Goal: Task Accomplishment & Management: Complete application form

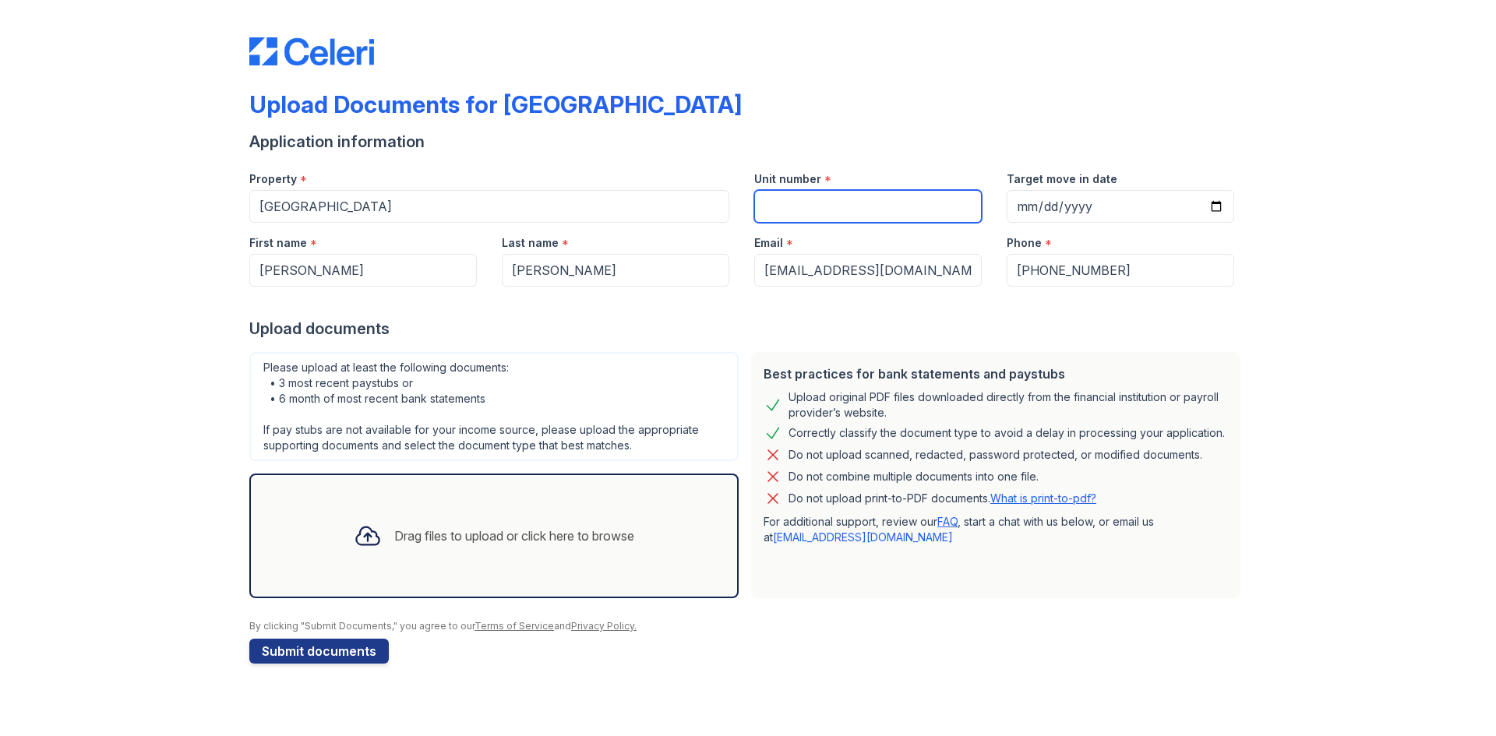
click at [793, 208] on input "Unit number" at bounding box center [868, 206] width 228 height 33
click at [902, 211] on input "Unit number" at bounding box center [868, 206] width 228 height 33
type input "2110"
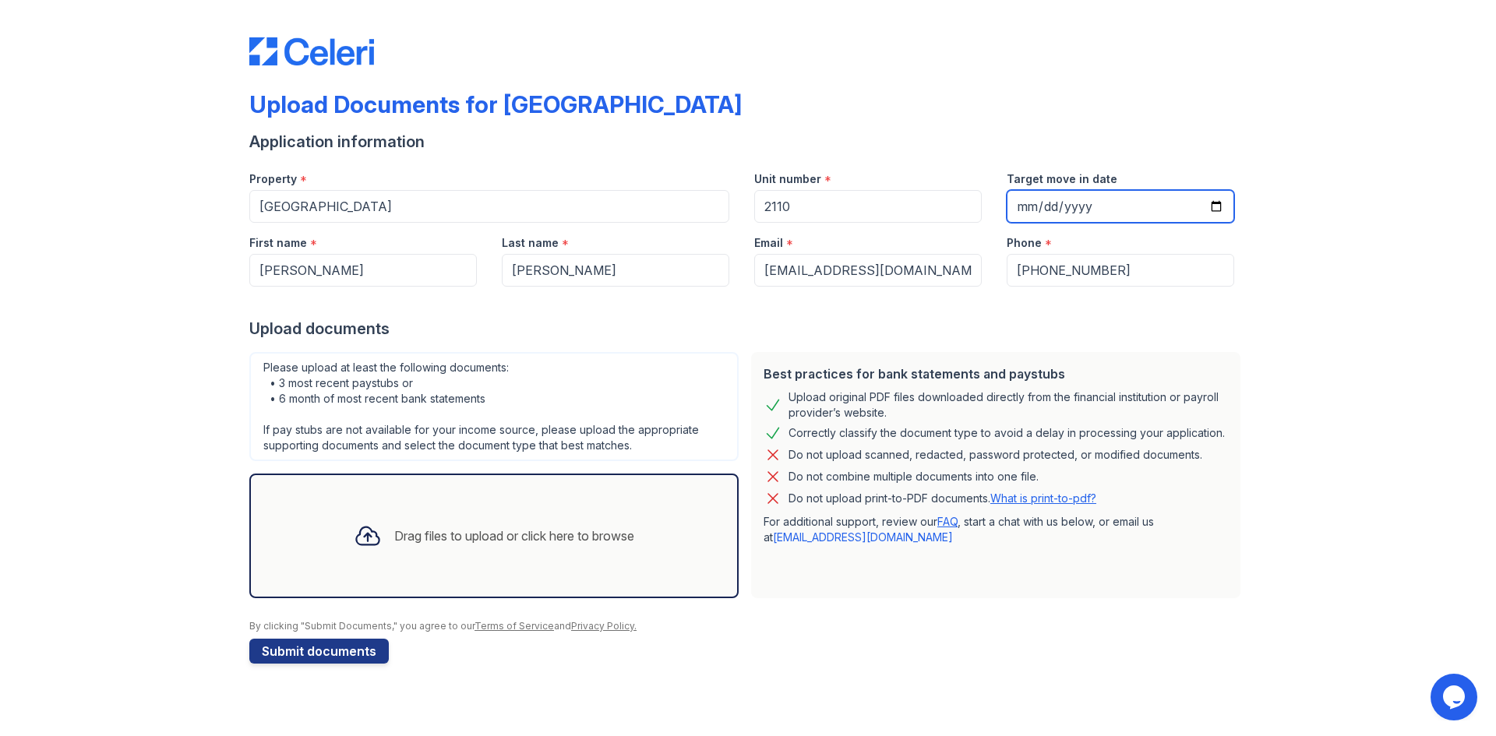
type input "0001-11-07"
type input "[DATE]"
click at [1329, 206] on div "Upload Documents for [GEOGRAPHIC_DATA] Application information Property * [GEOG…" at bounding box center [748, 347] width 1446 height 695
click at [206, 394] on div "Upload Documents for [GEOGRAPHIC_DATA] Application information Property * [GEOG…" at bounding box center [748, 347] width 1446 height 695
click at [157, 393] on div "Upload Documents for [GEOGRAPHIC_DATA] Application information Property * [GEOG…" at bounding box center [748, 347] width 1446 height 695
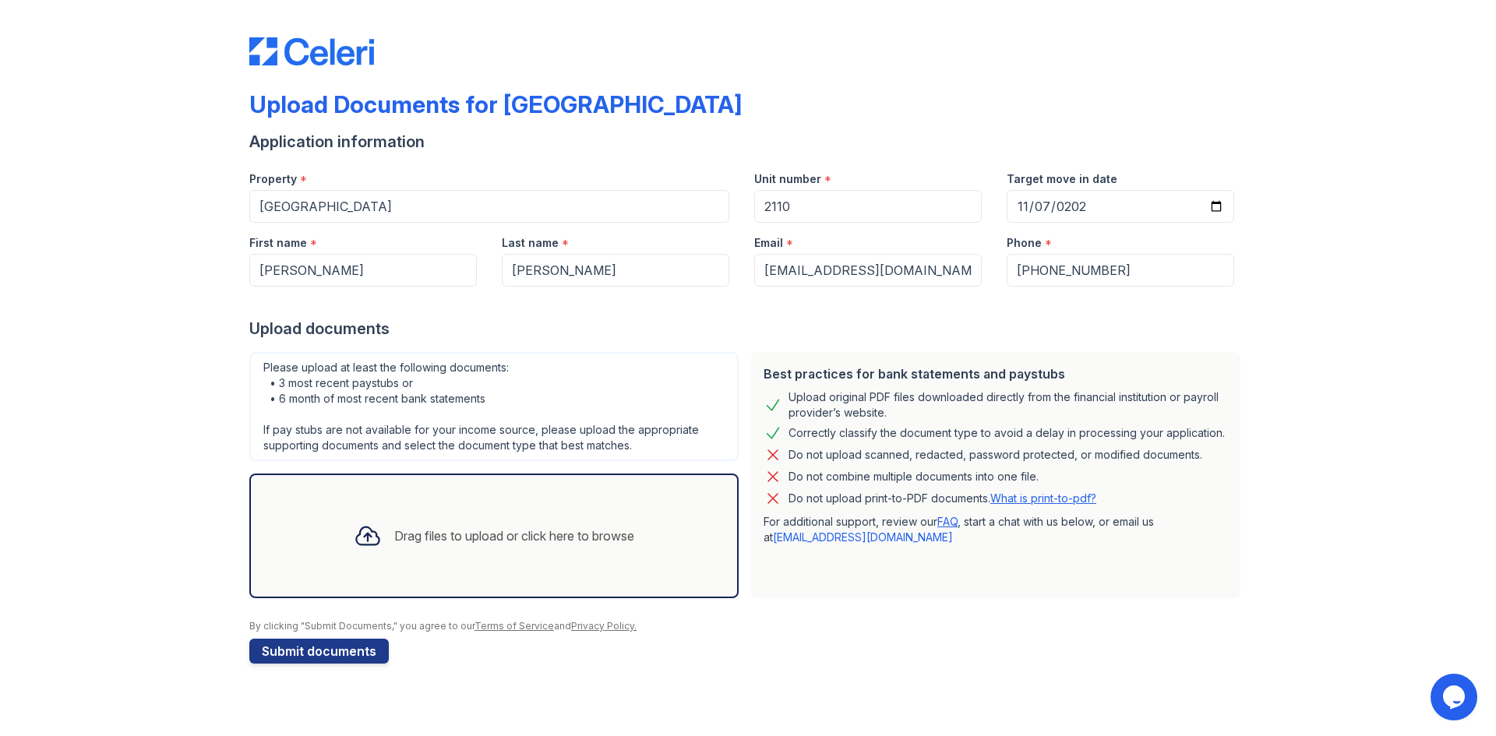
click at [406, 502] on div "Drag files to upload or click here to browse" at bounding box center [493, 536] width 489 height 125
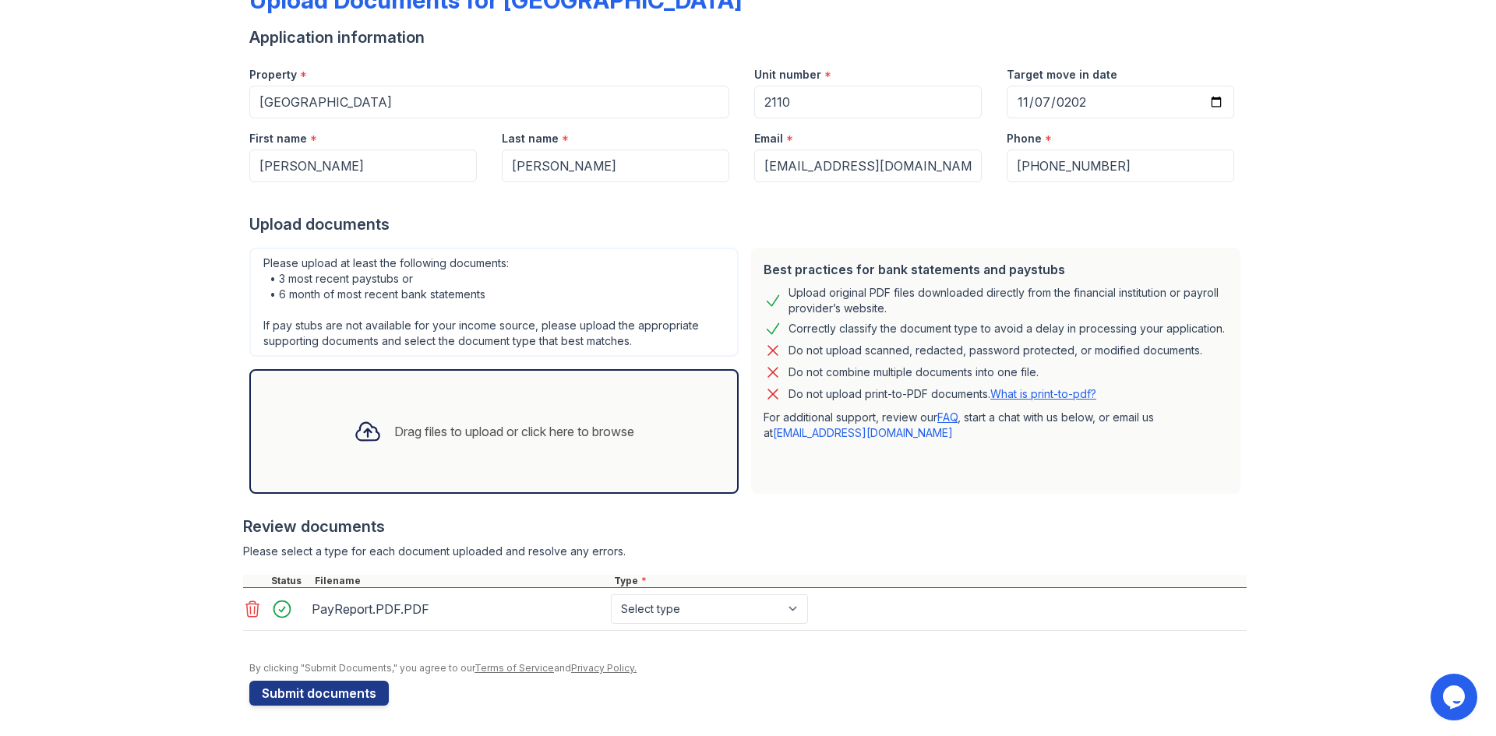
scroll to position [105, 0]
click at [765, 592] on div "PayReport.PDF.PDF Select type Paystub Bank Statement Offer Letter Tax Documents…" at bounding box center [745, 609] width 1004 height 43
select select "paystub"
click at [611, 594] on select "Select type Paystub Bank Statement Offer Letter Tax Documents Benefit Award Let…" at bounding box center [709, 609] width 197 height 30
click at [912, 528] on div "Review documents" at bounding box center [745, 526] width 1004 height 22
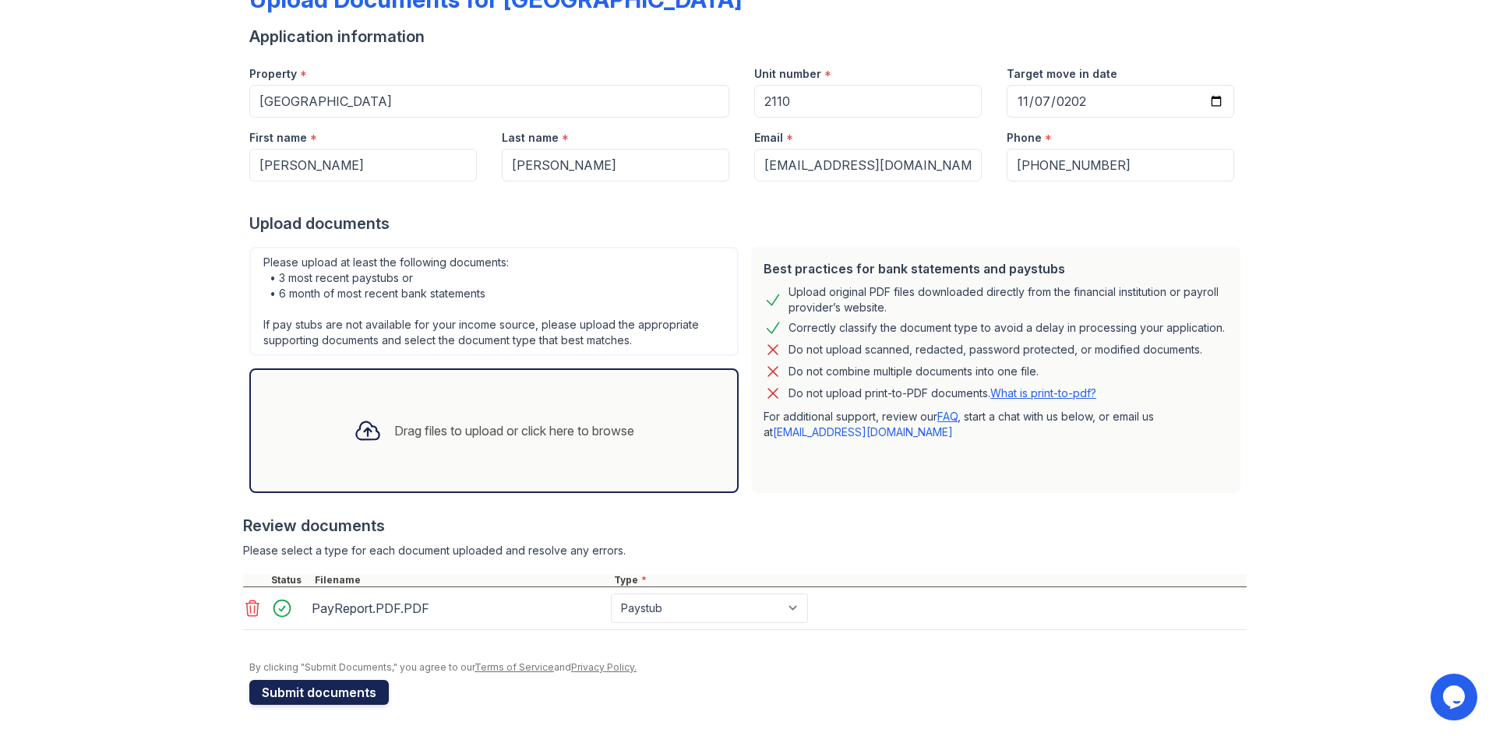
click at [316, 690] on button "Submit documents" at bounding box center [318, 692] width 139 height 25
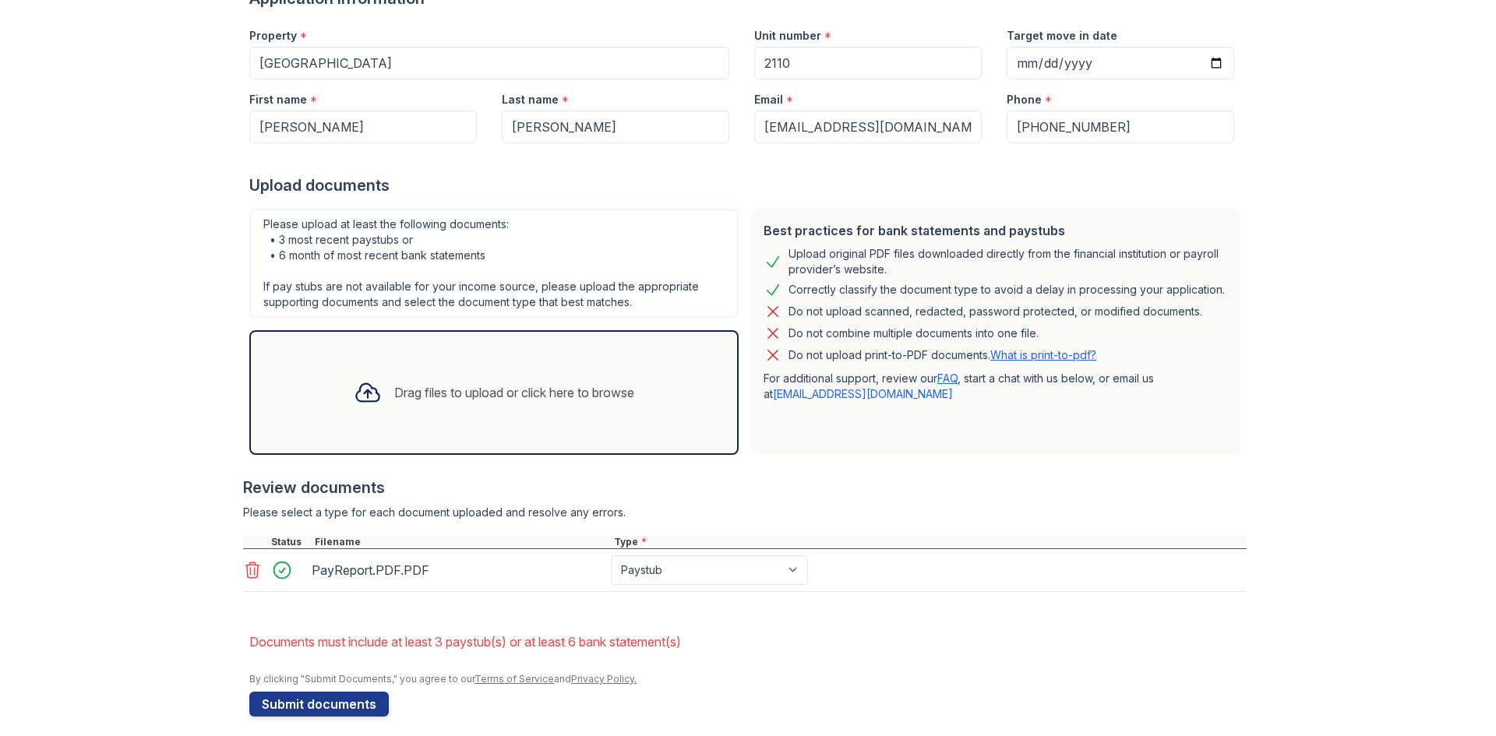
scroll to position [199, 0]
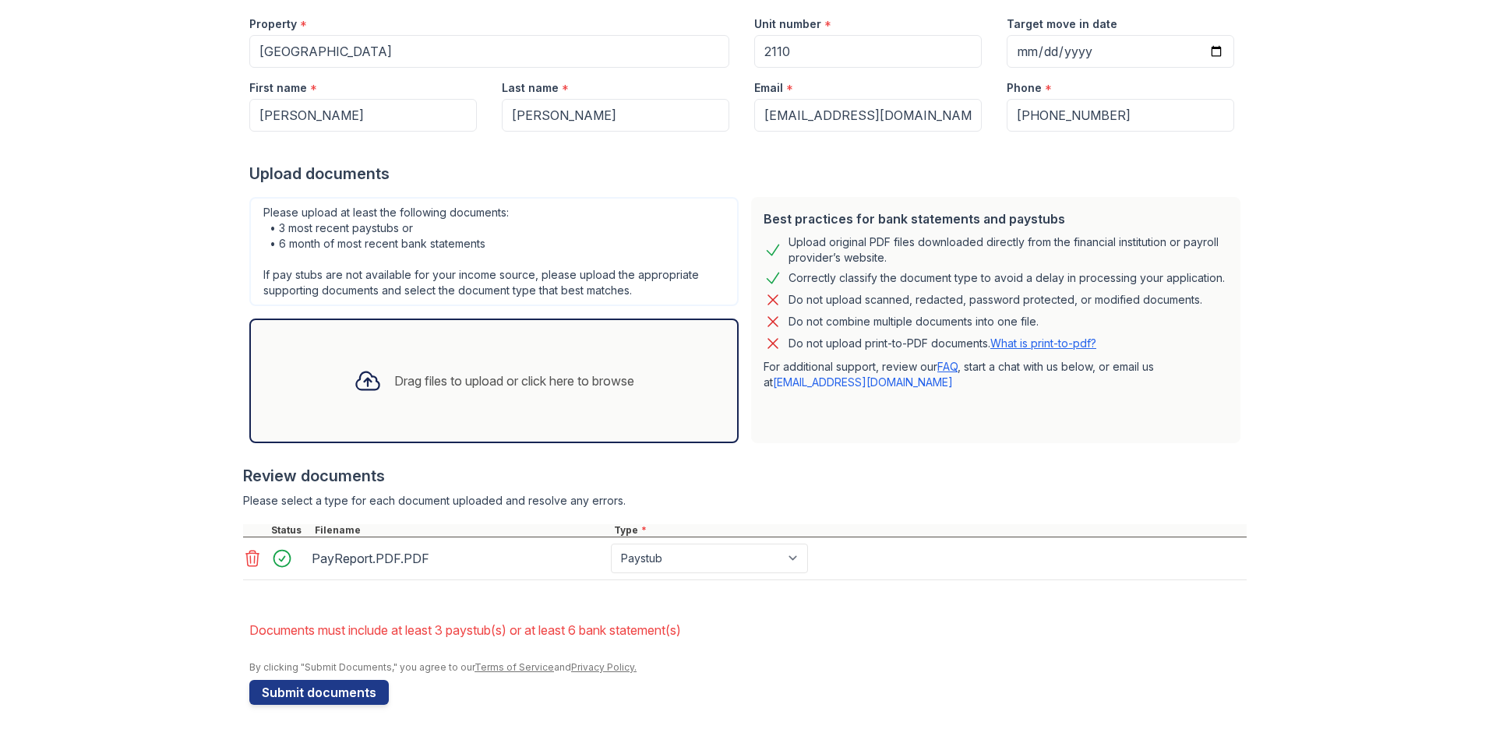
click at [250, 564] on icon at bounding box center [252, 558] width 19 height 19
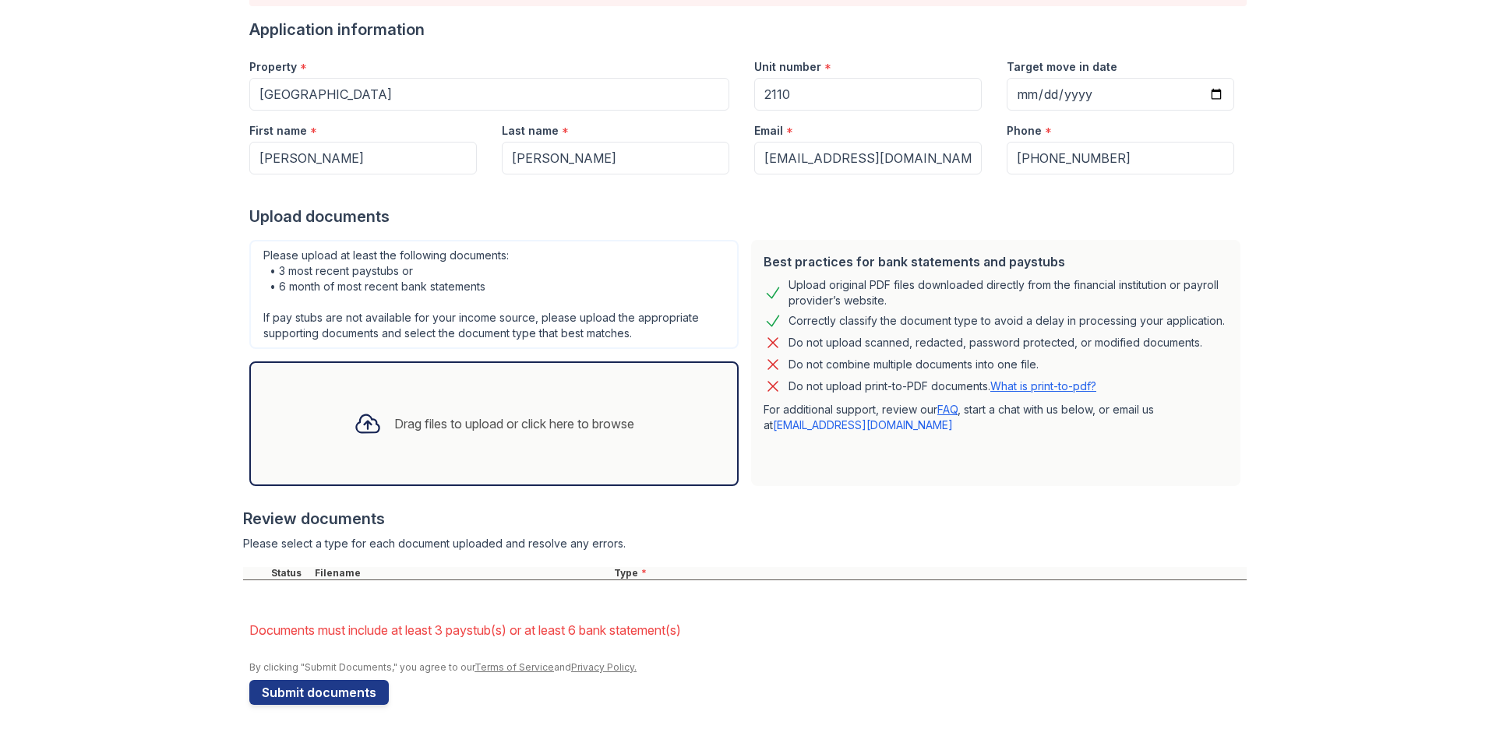
click at [136, 76] on div "Upload Documents for [GEOGRAPHIC_DATA] Please correct the errors below. Applica…" at bounding box center [748, 290] width 1446 height 892
click at [394, 422] on div "Drag files to upload or click here to browse" at bounding box center [514, 424] width 240 height 19
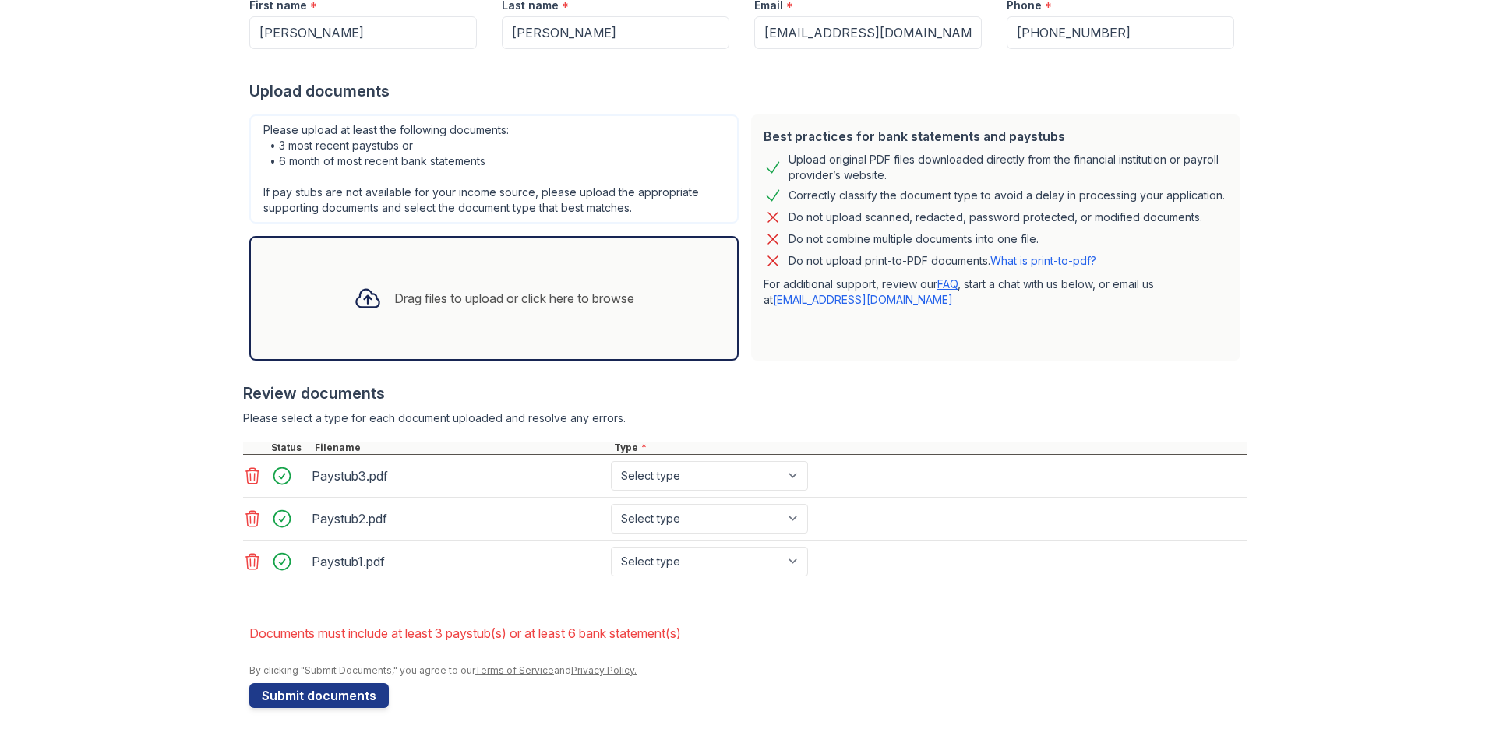
scroll to position [284, 0]
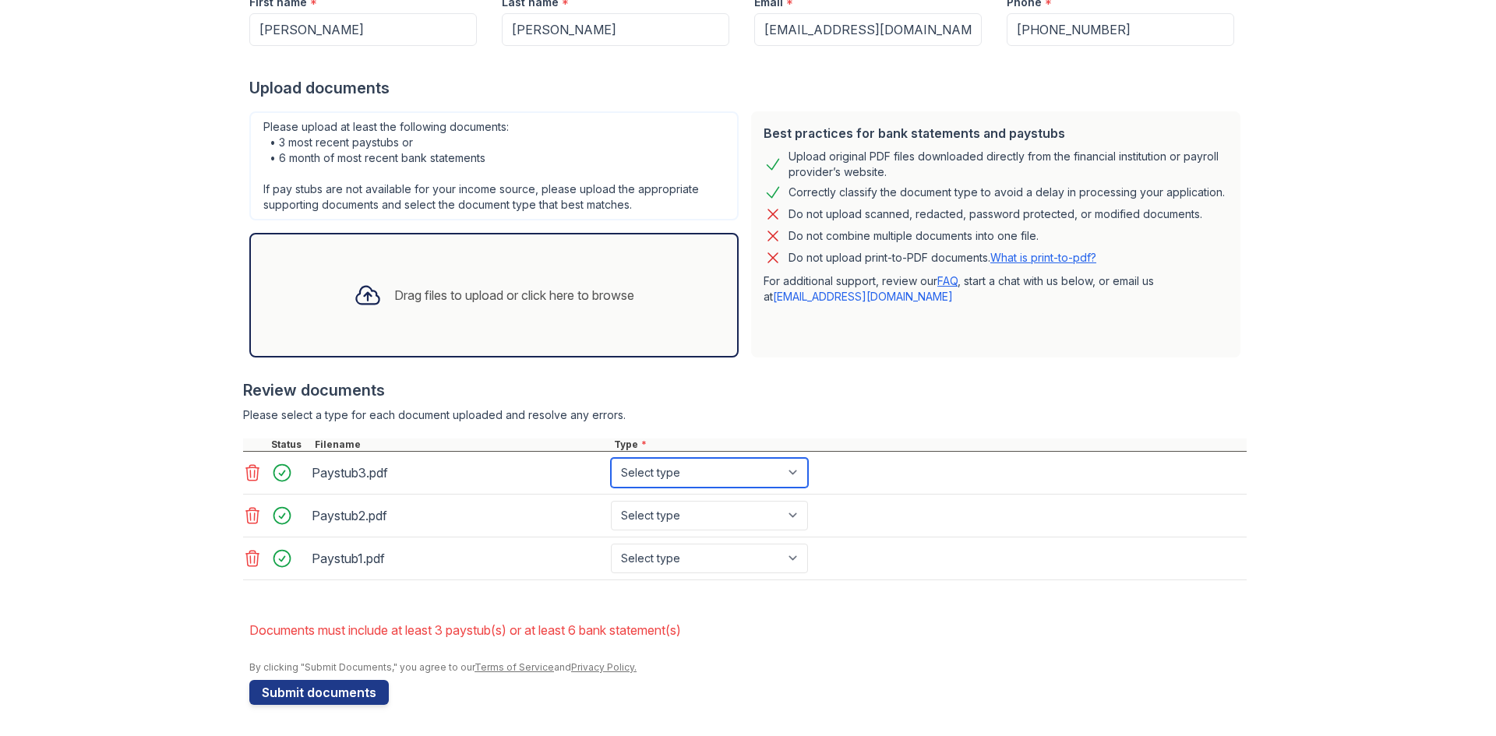
click at [671, 480] on select "Select type Paystub Bank Statement Offer Letter Tax Documents Benefit Award Let…" at bounding box center [709, 473] width 197 height 30
select select "paystub"
click at [611, 458] on select "Select type Paystub Bank Statement Offer Letter Tax Documents Benefit Award Let…" at bounding box center [709, 473] width 197 height 30
click at [655, 505] on select "Select type Paystub Bank Statement Offer Letter Tax Documents Benefit Award Let…" at bounding box center [709, 516] width 197 height 30
select select "paystub"
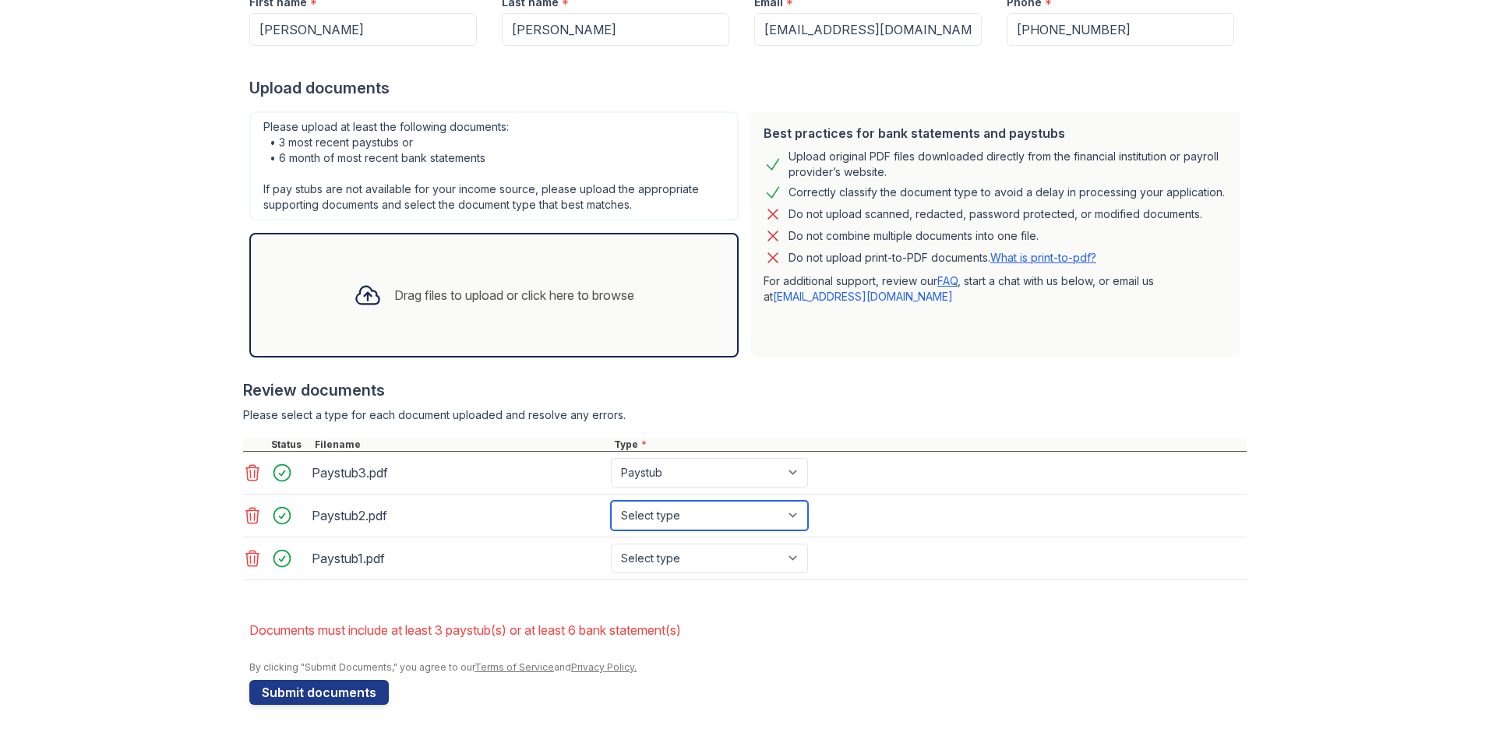
click at [611, 501] on select "Select type Paystub Bank Statement Offer Letter Tax Documents Benefit Award Let…" at bounding box center [709, 516] width 197 height 30
click at [647, 547] on select "Select type Paystub Bank Statement Offer Letter Tax Documents Benefit Award Let…" at bounding box center [709, 559] width 197 height 30
select select "paystub"
click at [611, 544] on select "Select type Paystub Bank Statement Offer Letter Tax Documents Benefit Award Let…" at bounding box center [709, 559] width 197 height 30
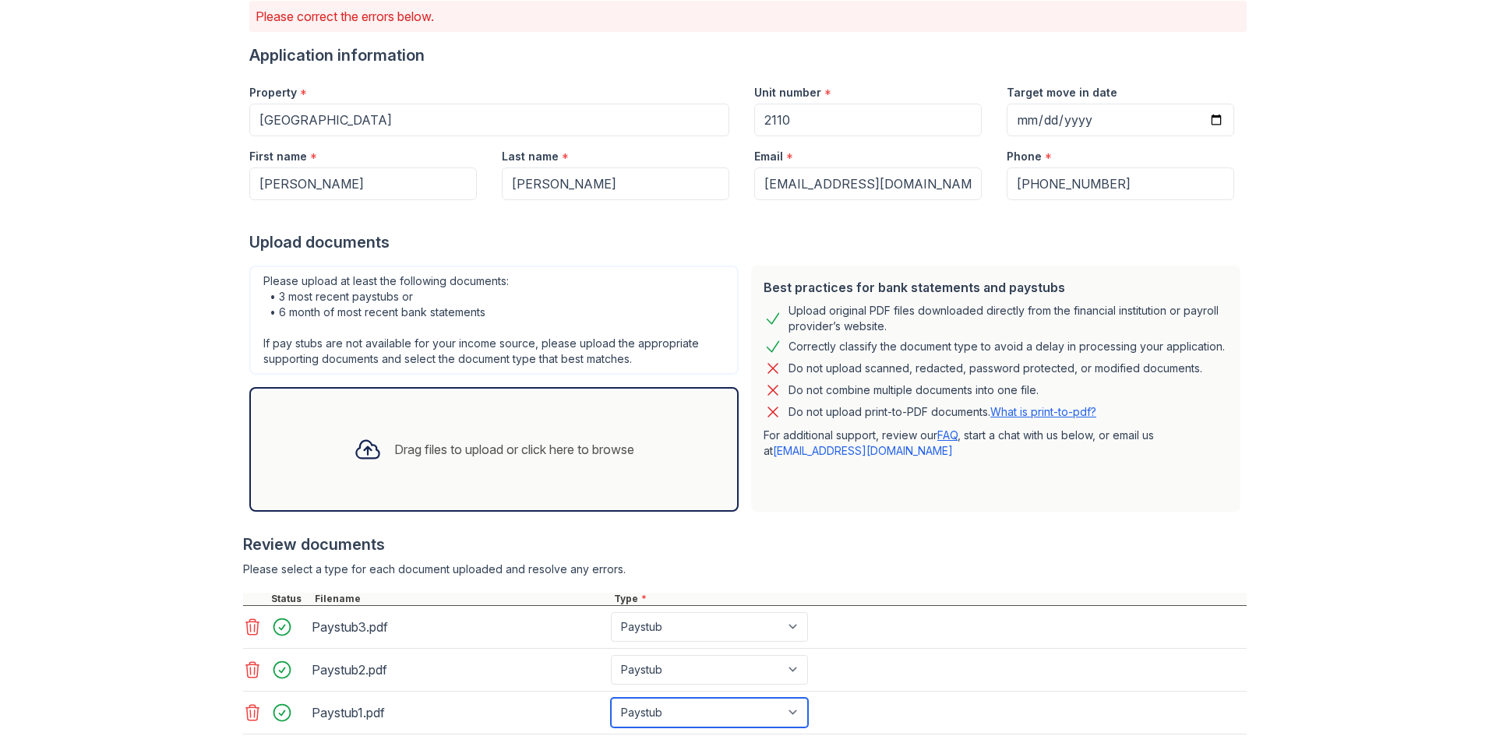
scroll to position [129, 0]
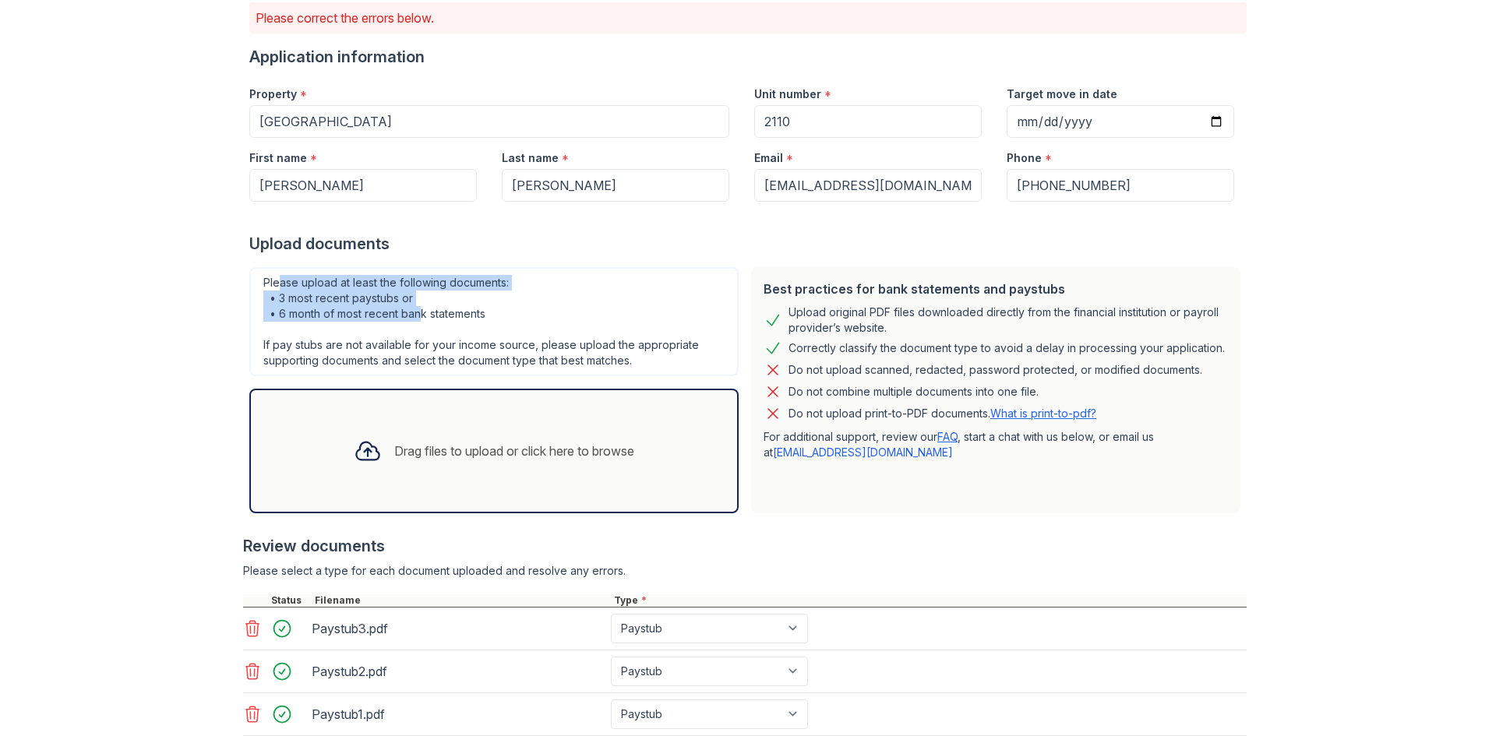
drag, startPoint x: 271, startPoint y: 285, endPoint x: 418, endPoint y: 311, distance: 148.7
click at [418, 311] on div "Please upload at least the following documents: • 3 most recent paystubs or • 6…" at bounding box center [493, 321] width 489 height 109
click at [361, 316] on div "Please upload at least the following documents: • 3 most recent paystubs or • 6…" at bounding box center [493, 321] width 489 height 109
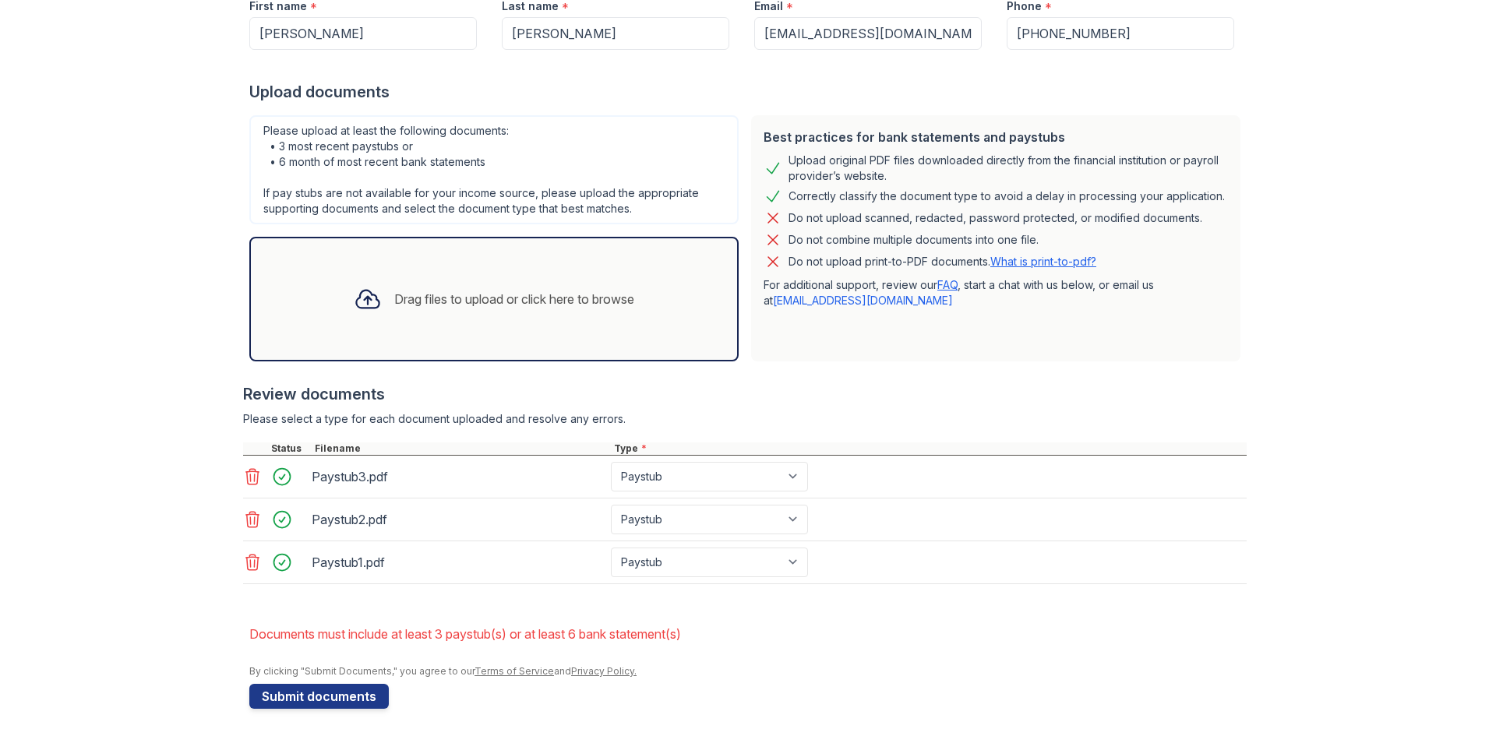
scroll to position [284, 0]
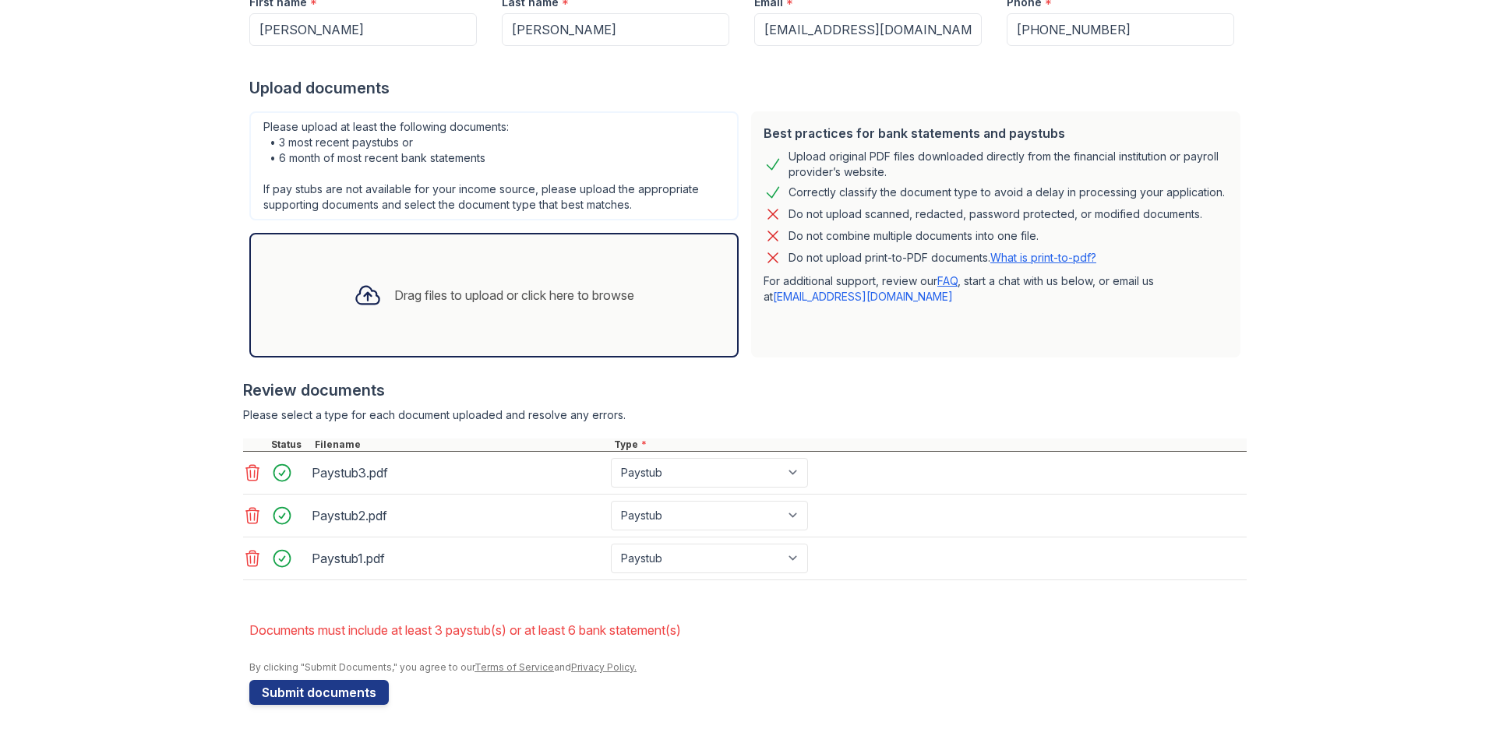
click at [376, 282] on div at bounding box center [368, 295] width 41 height 41
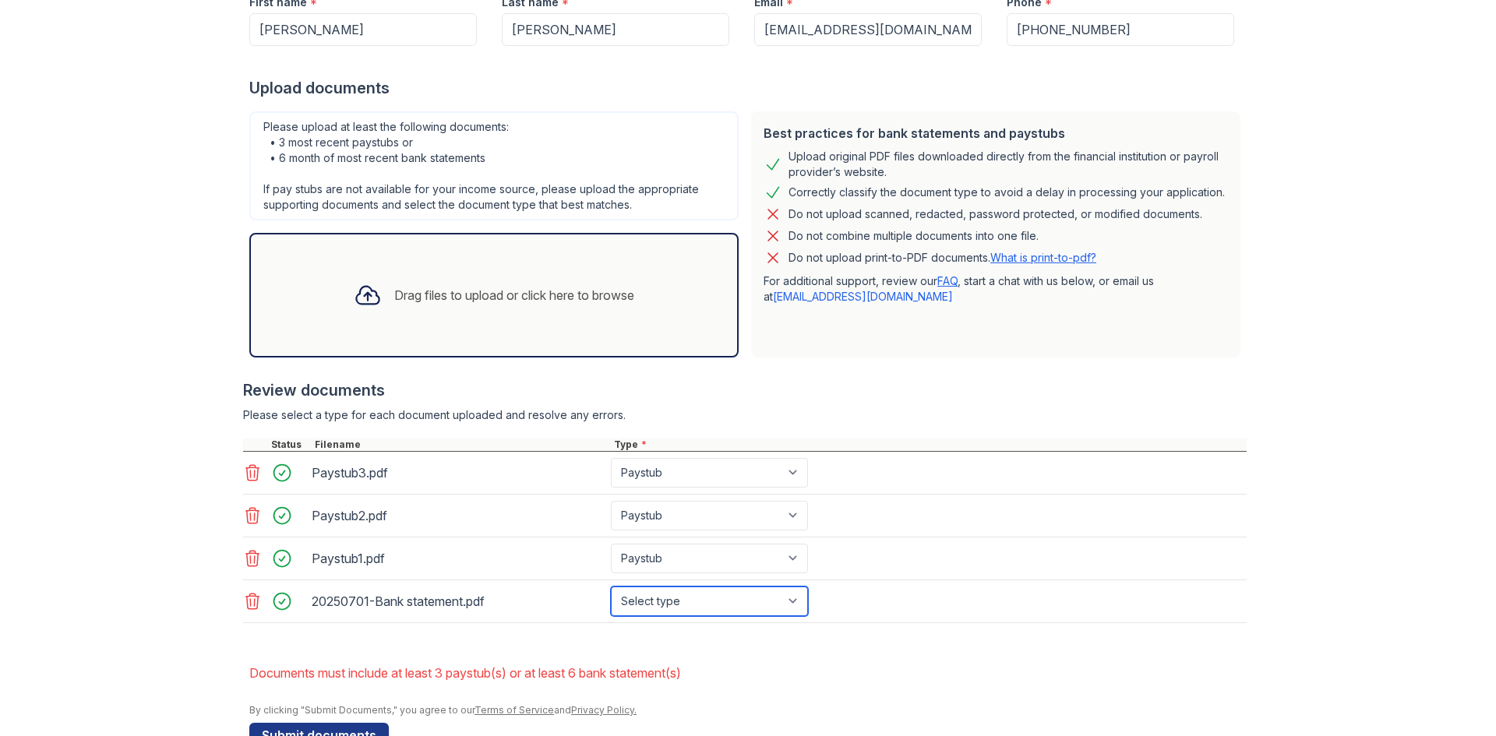
click at [644, 596] on select "Select type Paystub Bank Statement Offer Letter Tax Documents Benefit Award Let…" at bounding box center [709, 602] width 197 height 30
select select "bank_statement"
click at [611, 587] on select "Select type Paystub Bank Statement Offer Letter Tax Documents Benefit Award Let…" at bounding box center [709, 602] width 197 height 30
click at [114, 468] on div "Upload Documents for [GEOGRAPHIC_DATA] Please correct the errors below. Applica…" at bounding box center [748, 248] width 1446 height 1064
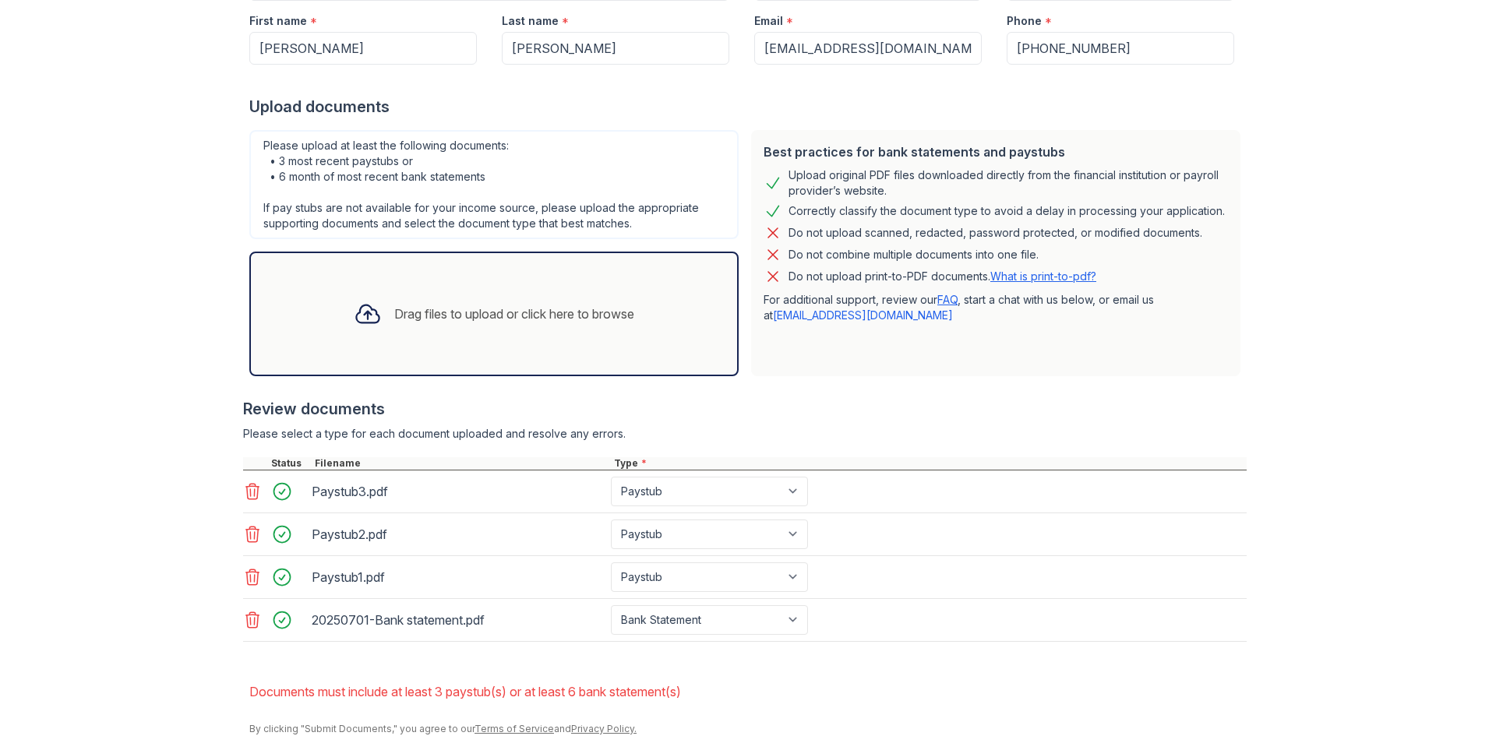
scroll to position [327, 0]
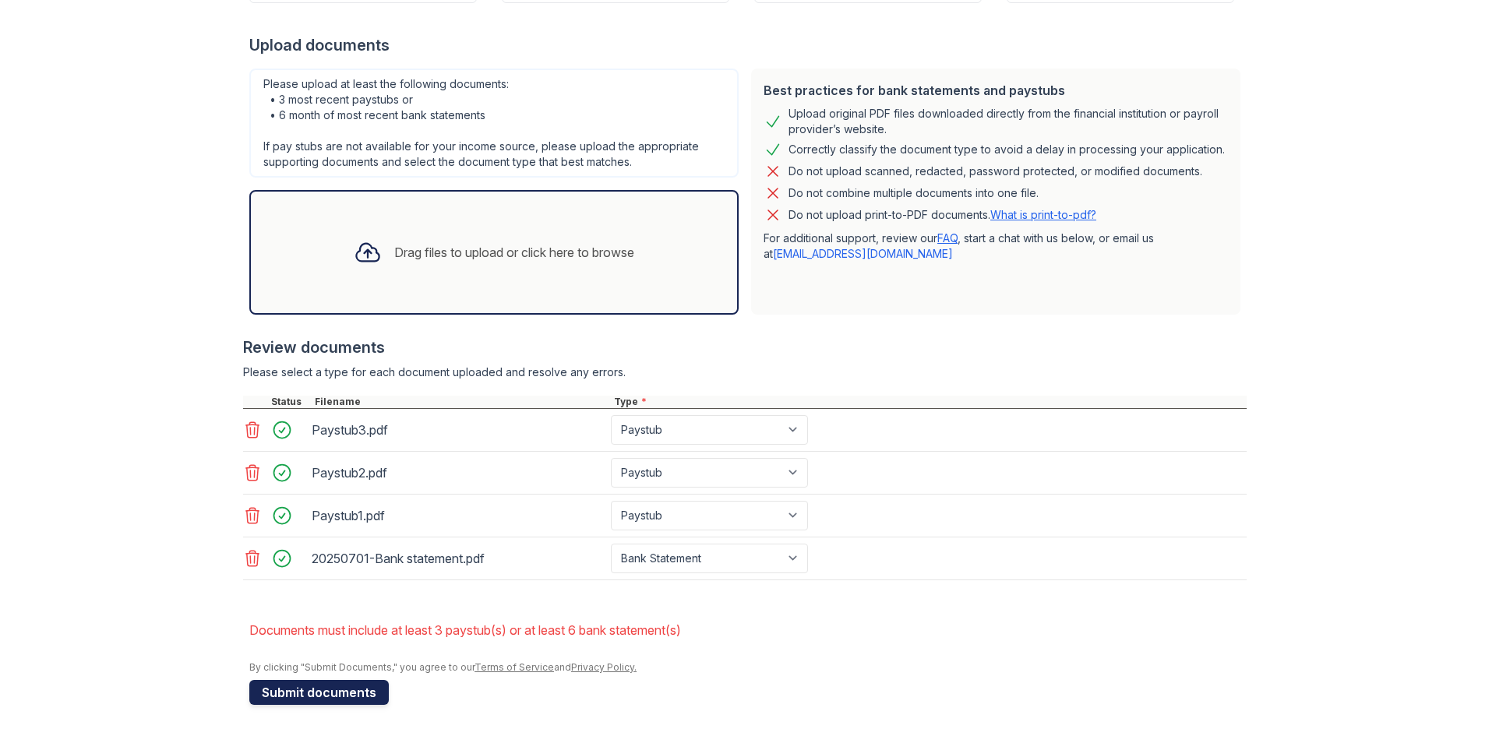
click at [326, 687] on button "Submit documents" at bounding box center [318, 692] width 139 height 25
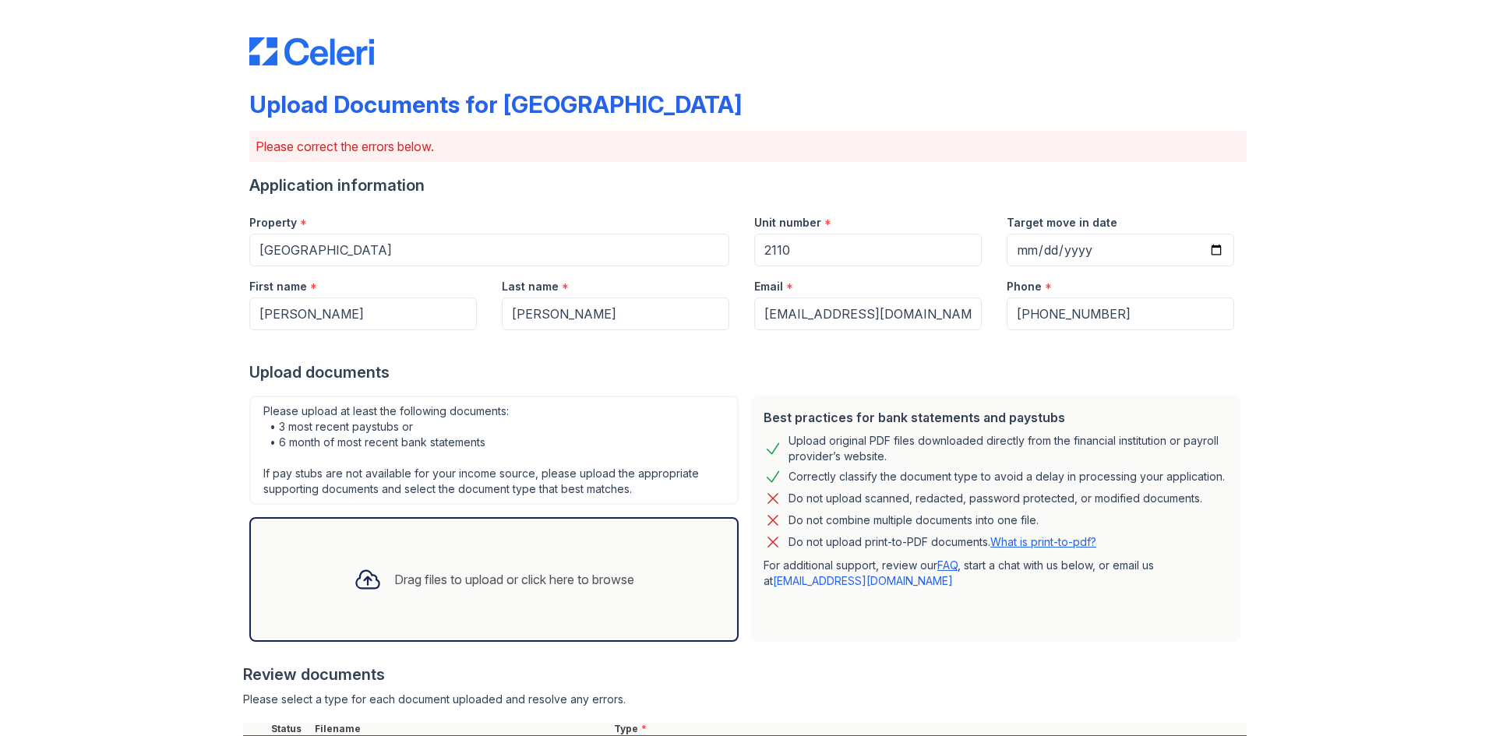
scroll to position [301, 0]
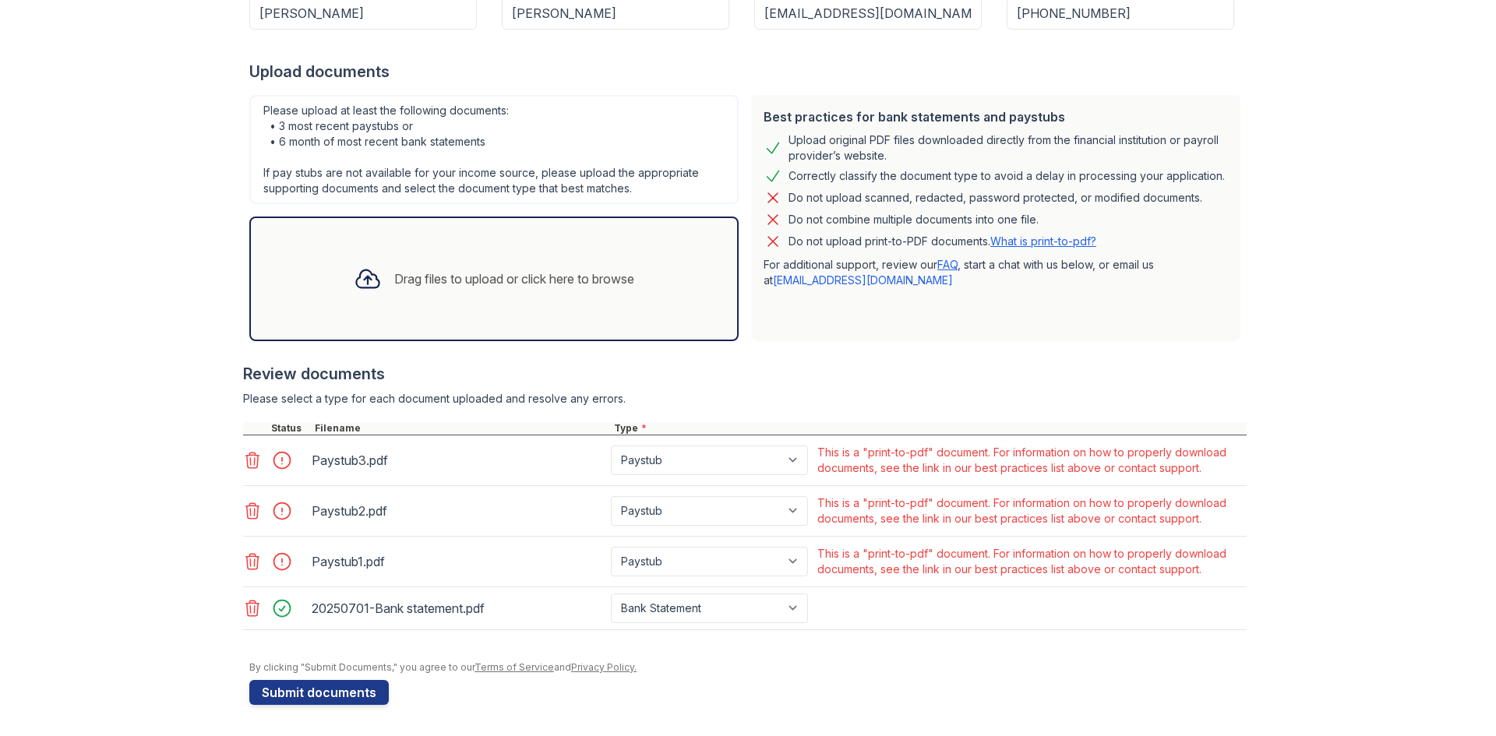
click at [250, 561] on icon at bounding box center [252, 561] width 19 height 19
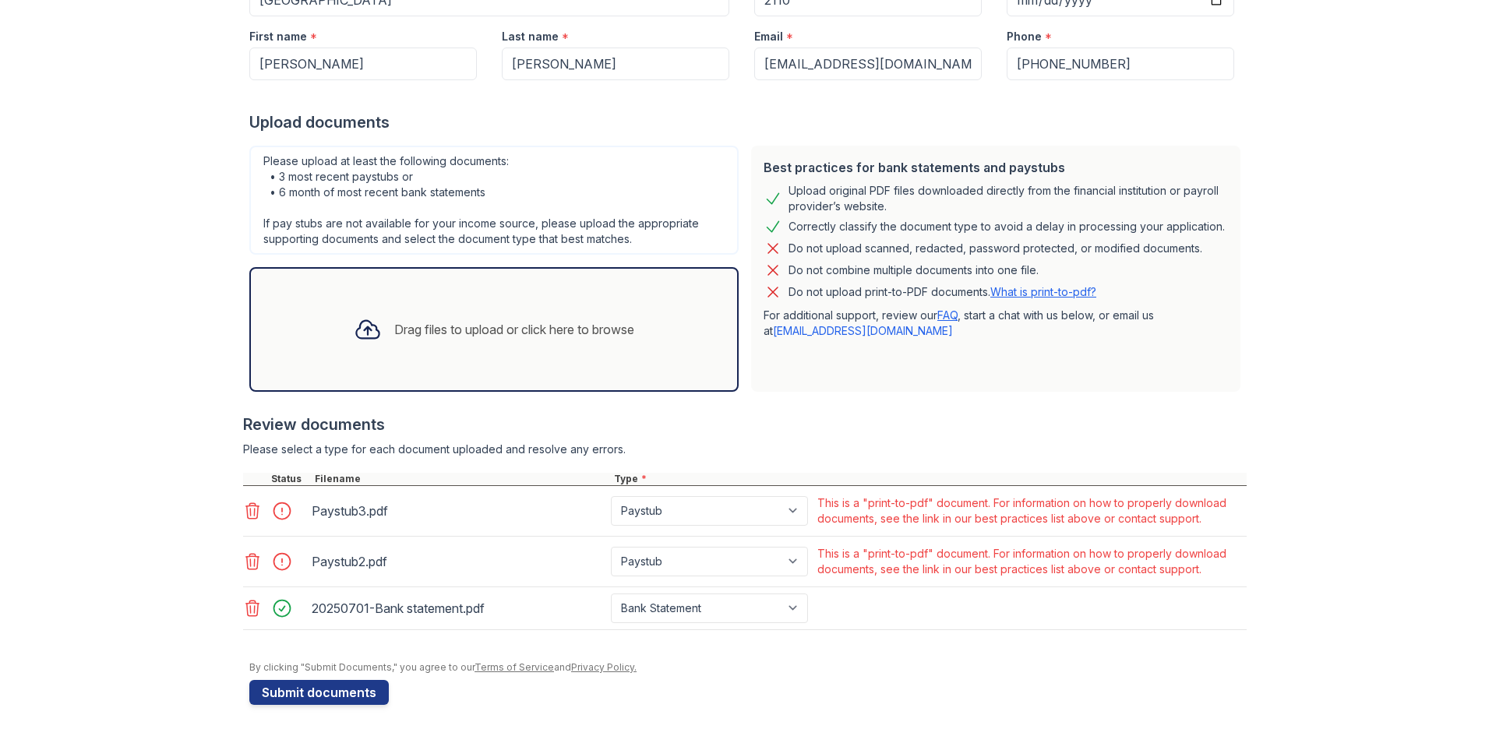
click at [245, 517] on icon at bounding box center [252, 511] width 19 height 19
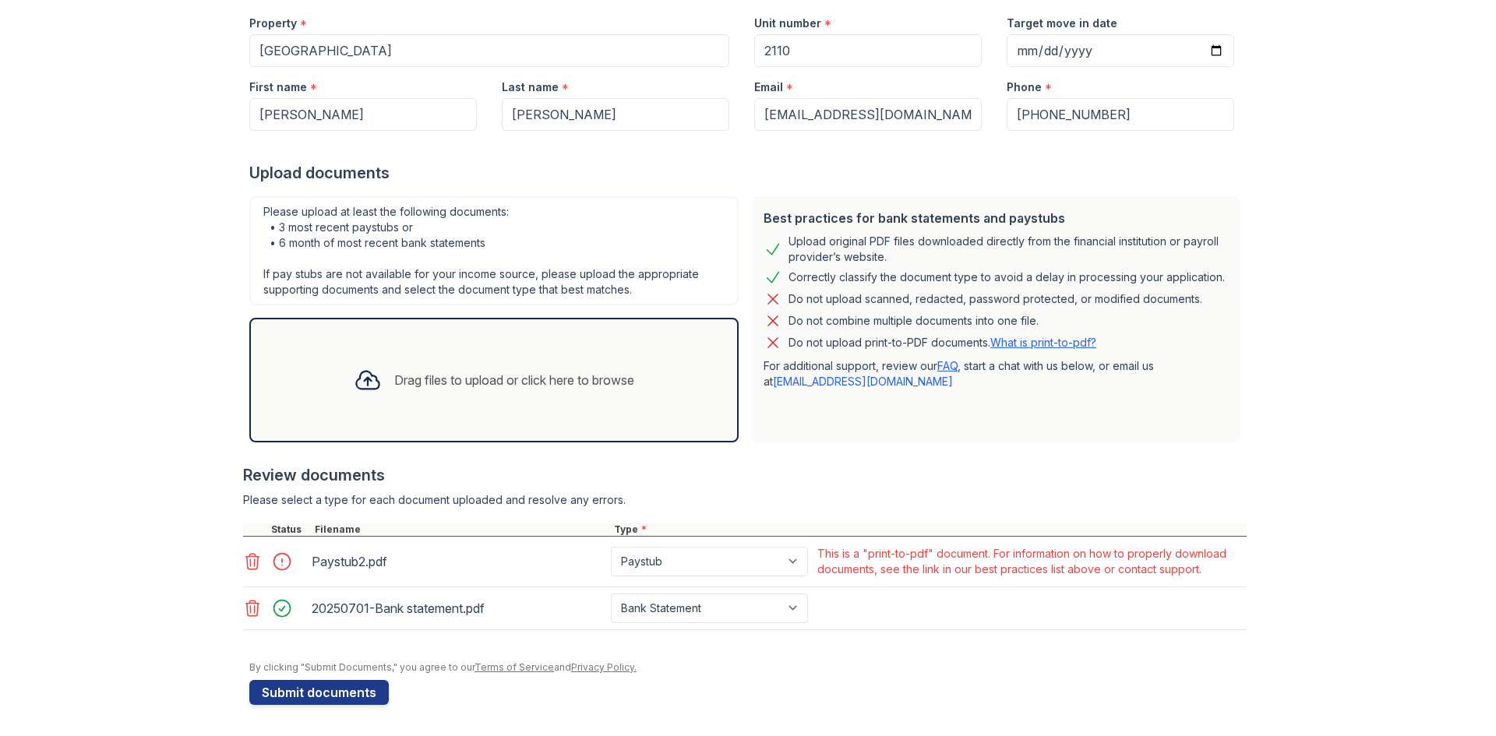
click at [243, 562] on icon at bounding box center [252, 561] width 19 height 19
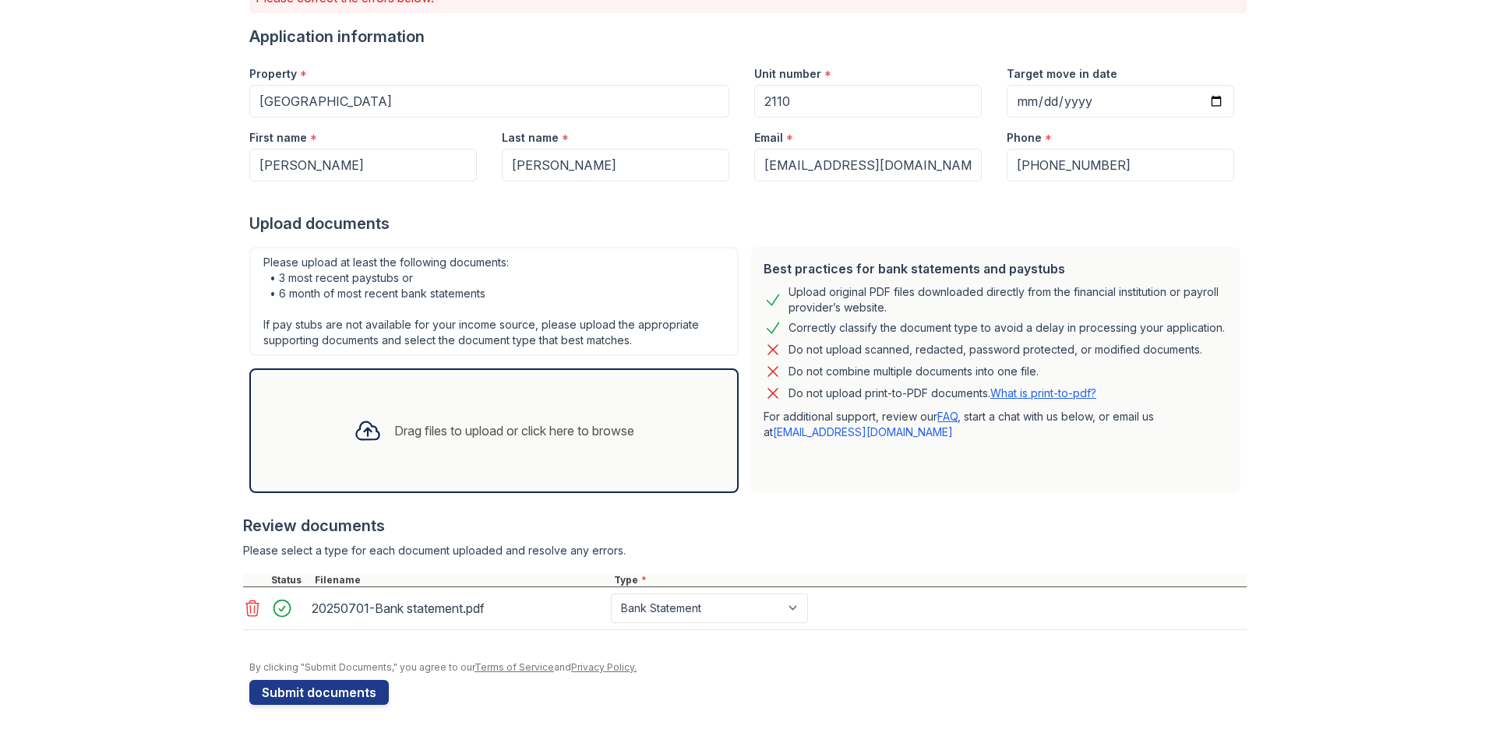
click at [457, 459] on div "Drag files to upload or click here to browse" at bounding box center [493, 431] width 489 height 125
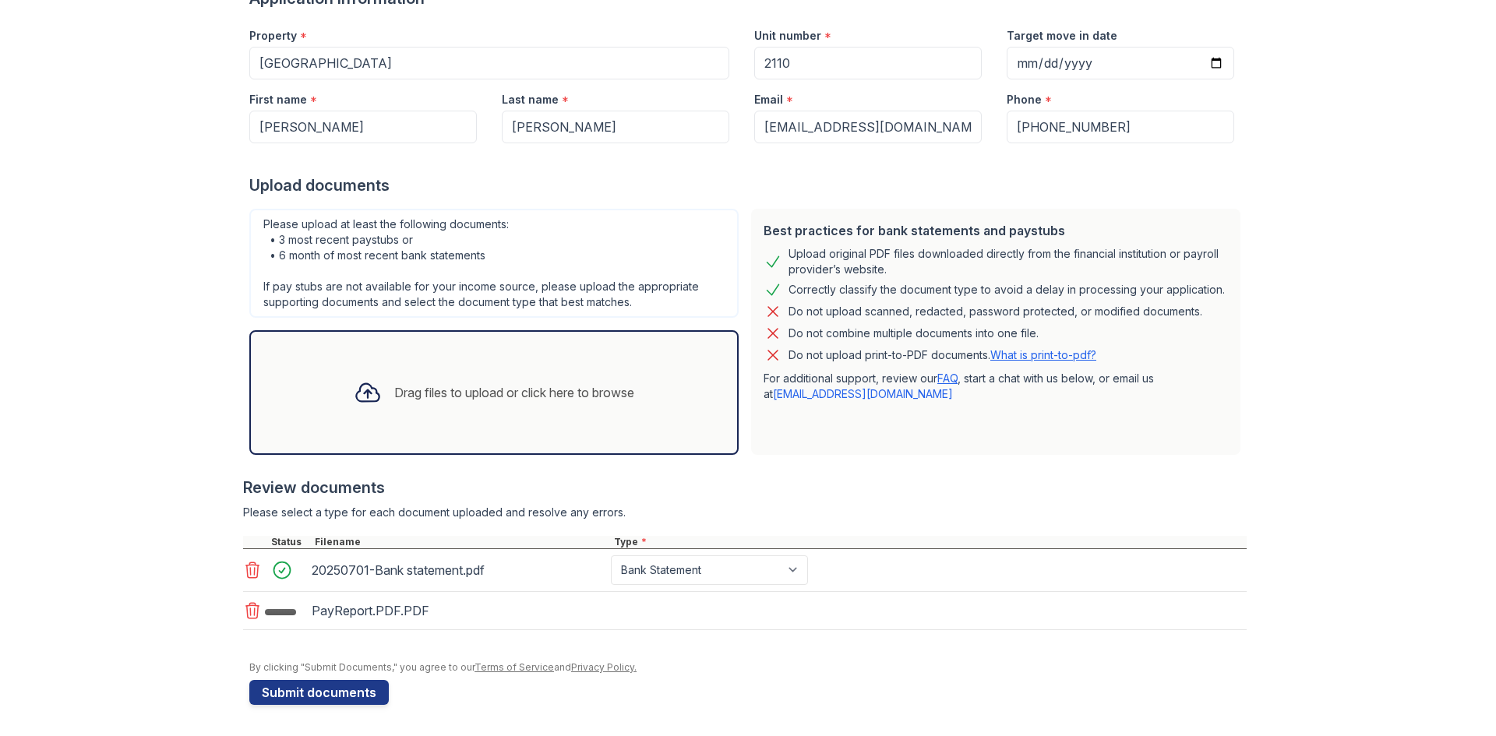
scroll to position [192, 0]
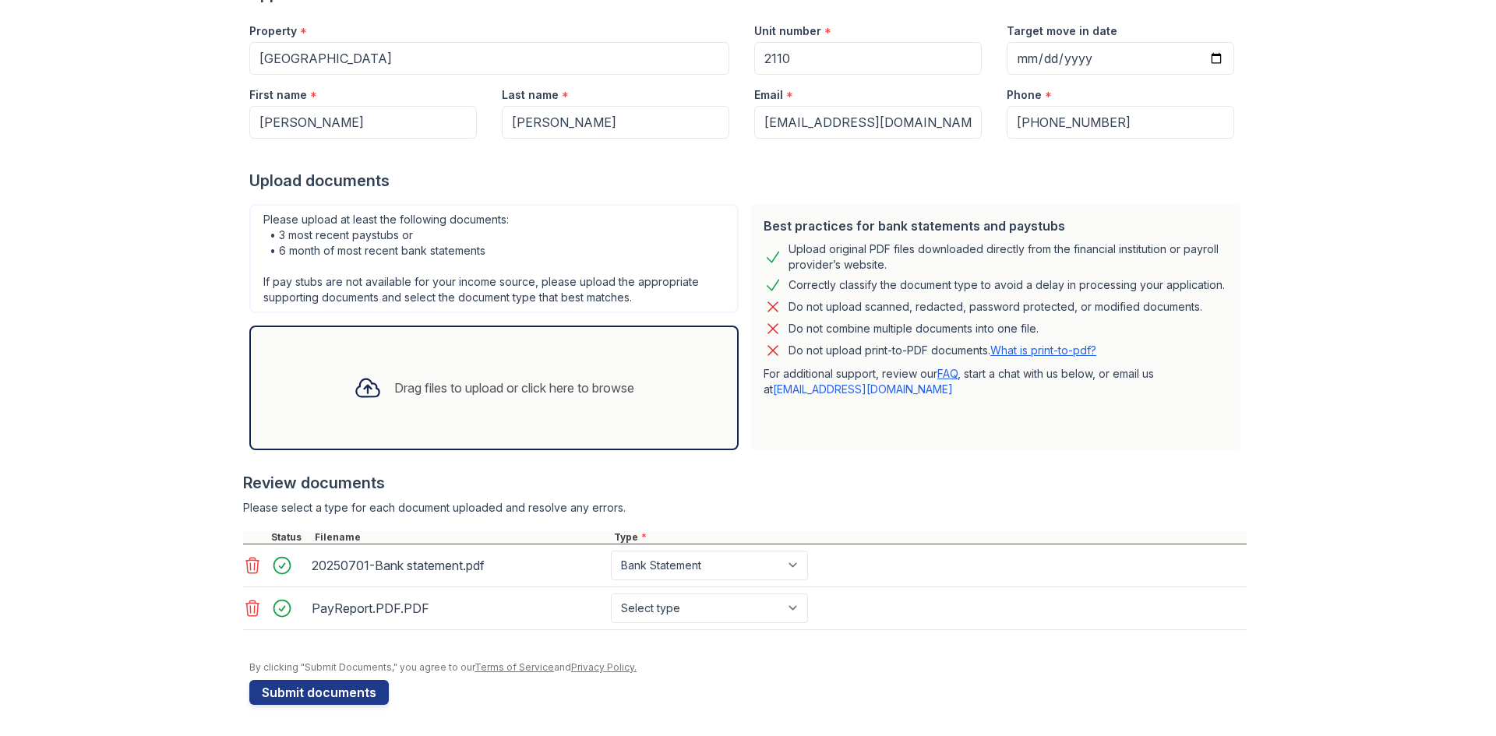
click at [576, 384] on div "Drag files to upload or click here to browse" at bounding box center [514, 388] width 240 height 19
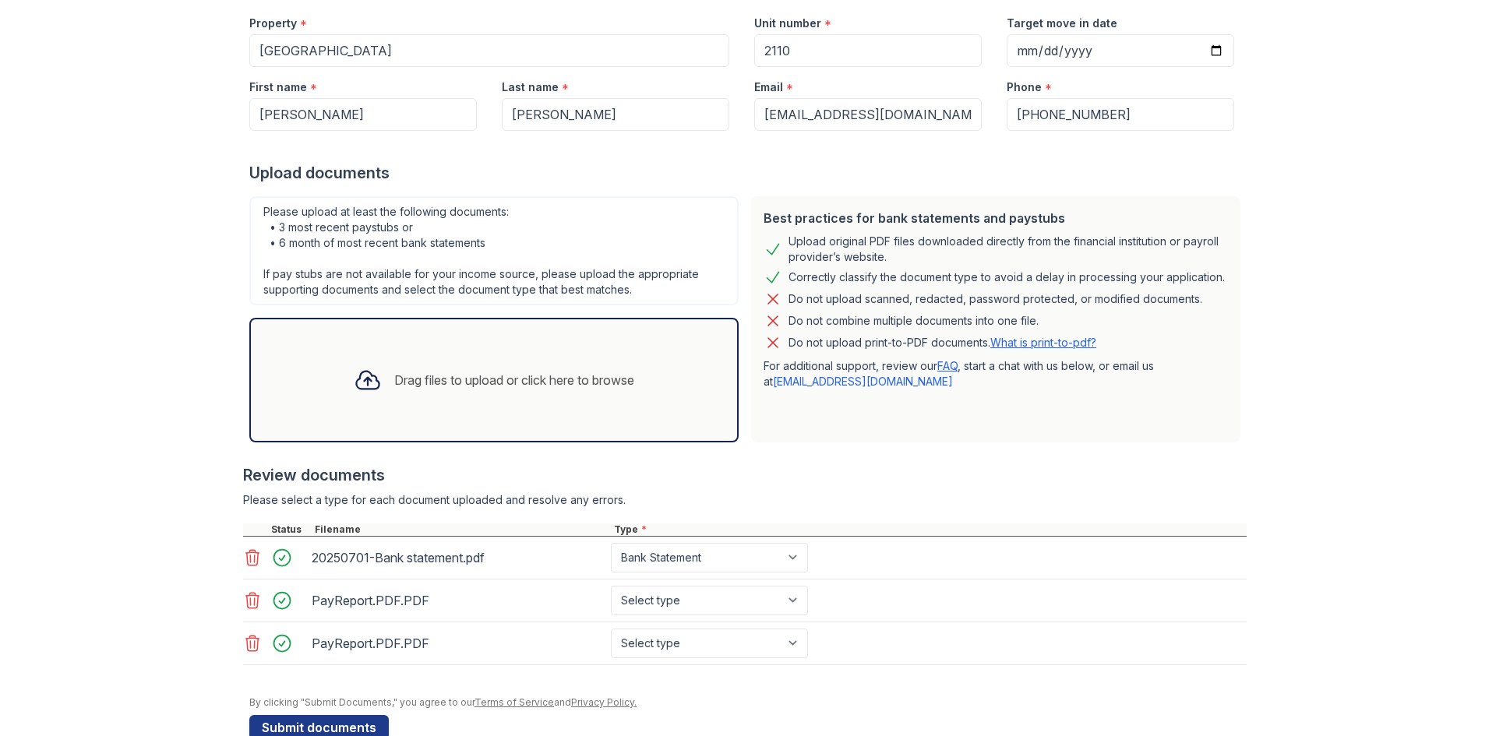
scroll to position [235, 0]
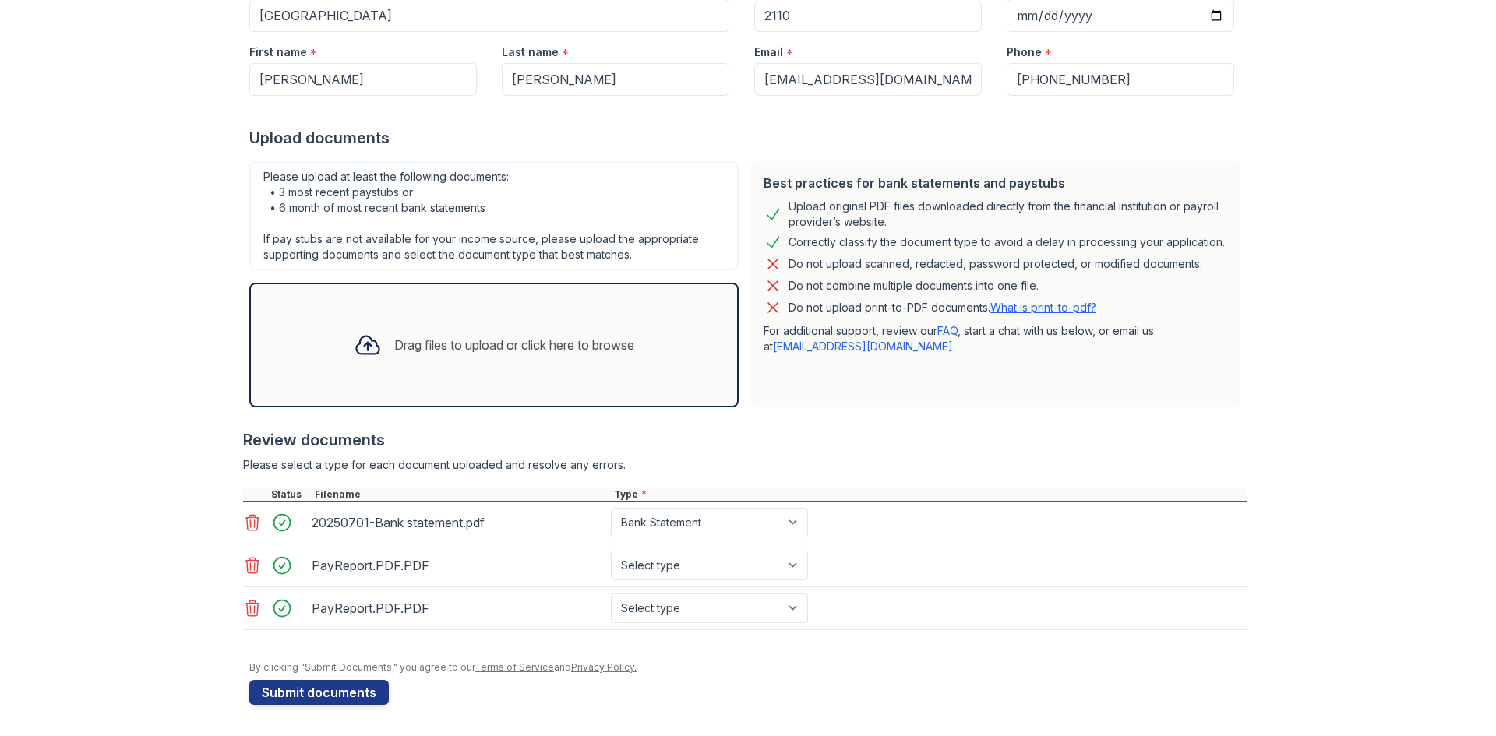
click at [417, 352] on div "Drag files to upload or click here to browse" at bounding box center [514, 345] width 240 height 19
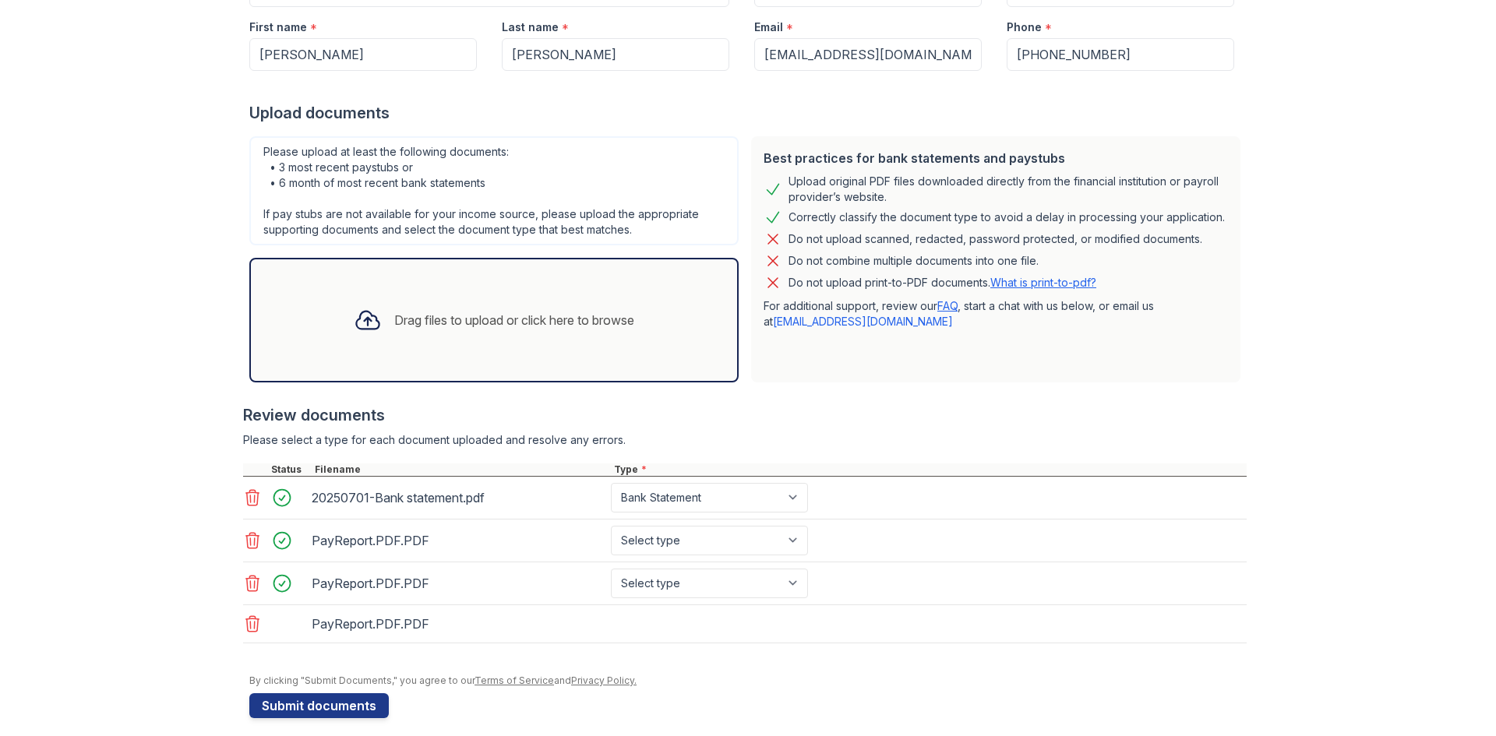
scroll to position [273, 0]
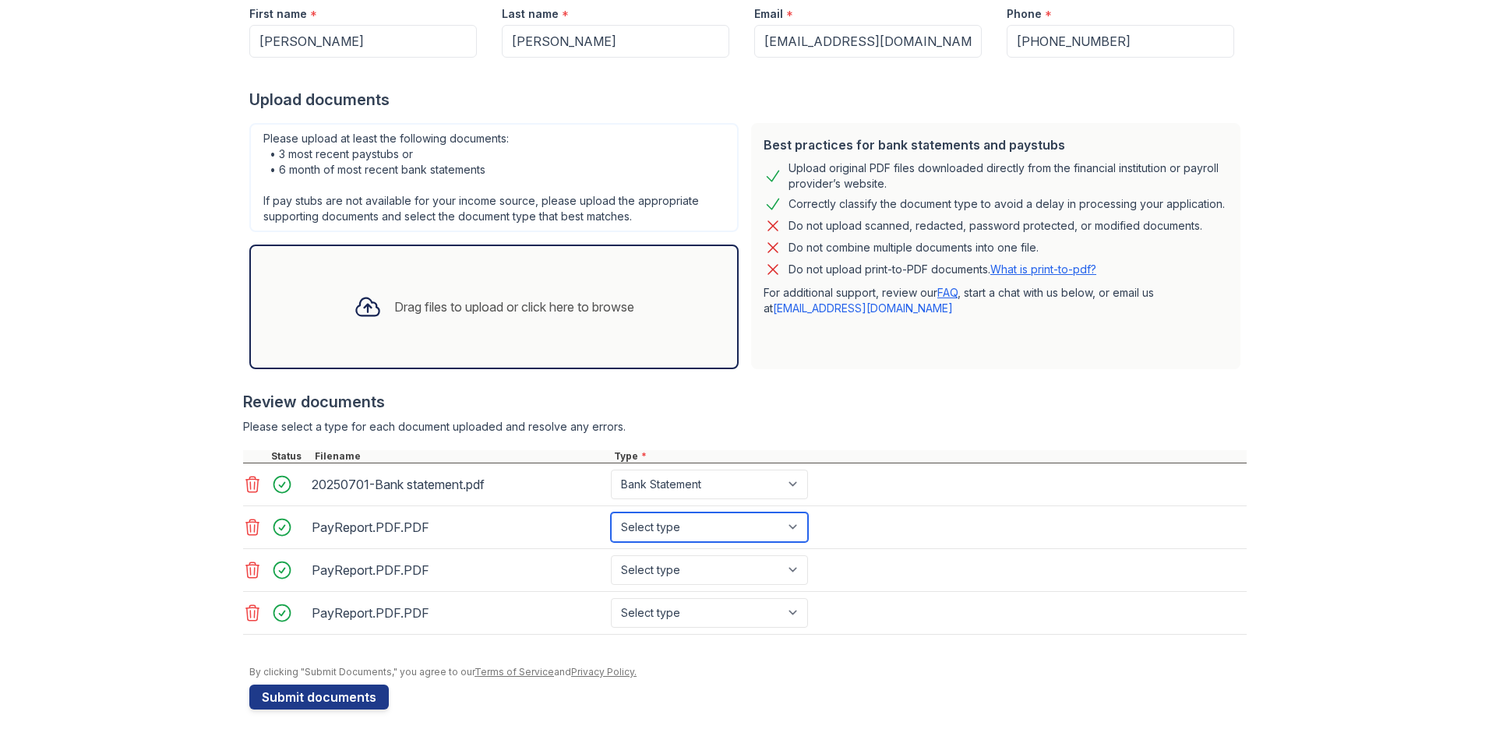
click at [644, 531] on select "Select type Paystub Bank Statement Offer Letter Tax Documents Benefit Award Let…" at bounding box center [709, 528] width 197 height 30
select select "paystub"
click at [611, 513] on select "Select type Paystub Bank Statement Offer Letter Tax Documents Benefit Award Let…" at bounding box center [709, 528] width 197 height 30
click at [657, 565] on select "Select type Paystub Bank Statement Offer Letter Tax Documents Benefit Award Let…" at bounding box center [709, 571] width 197 height 30
select select "paystub"
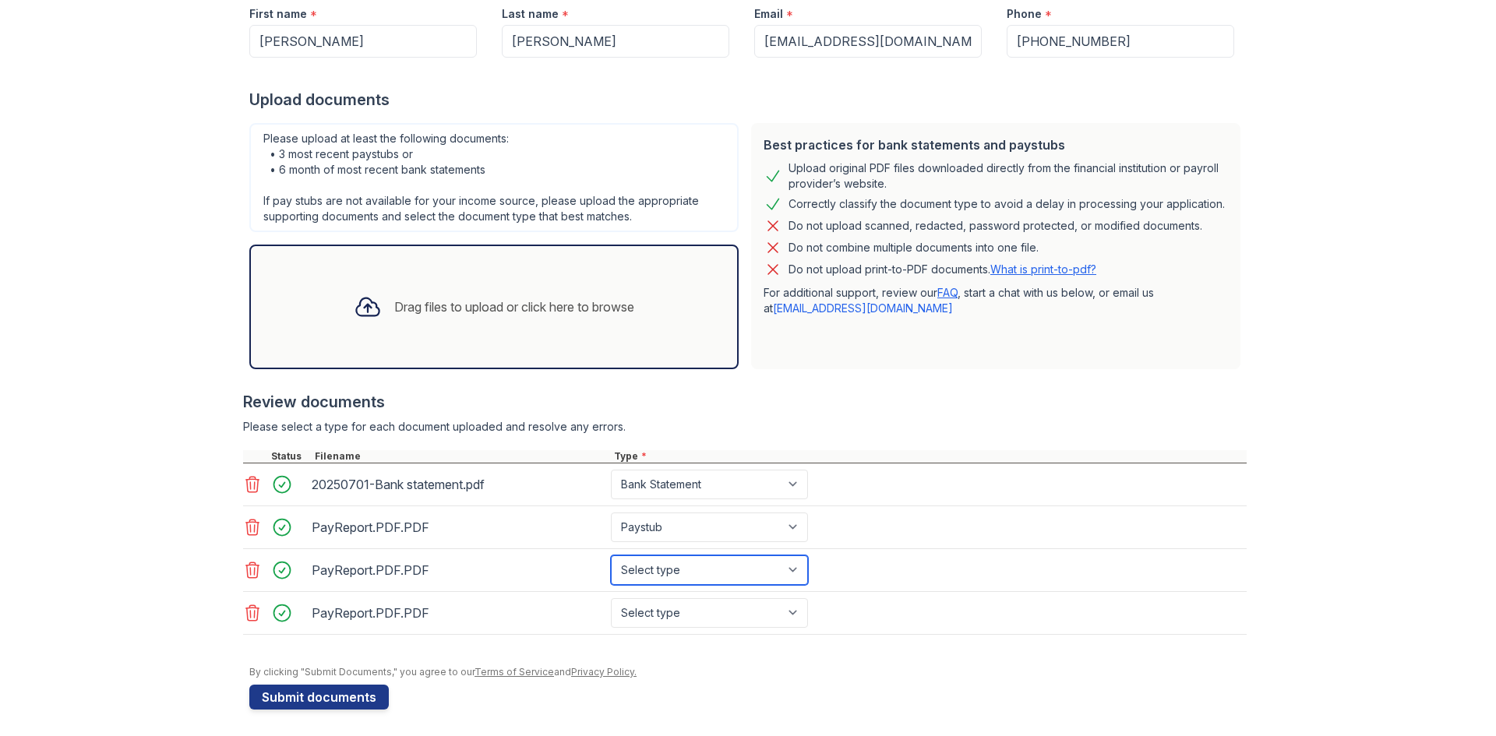
click at [611, 556] on select "Select type Paystub Bank Statement Offer Letter Tax Documents Benefit Award Let…" at bounding box center [709, 571] width 197 height 30
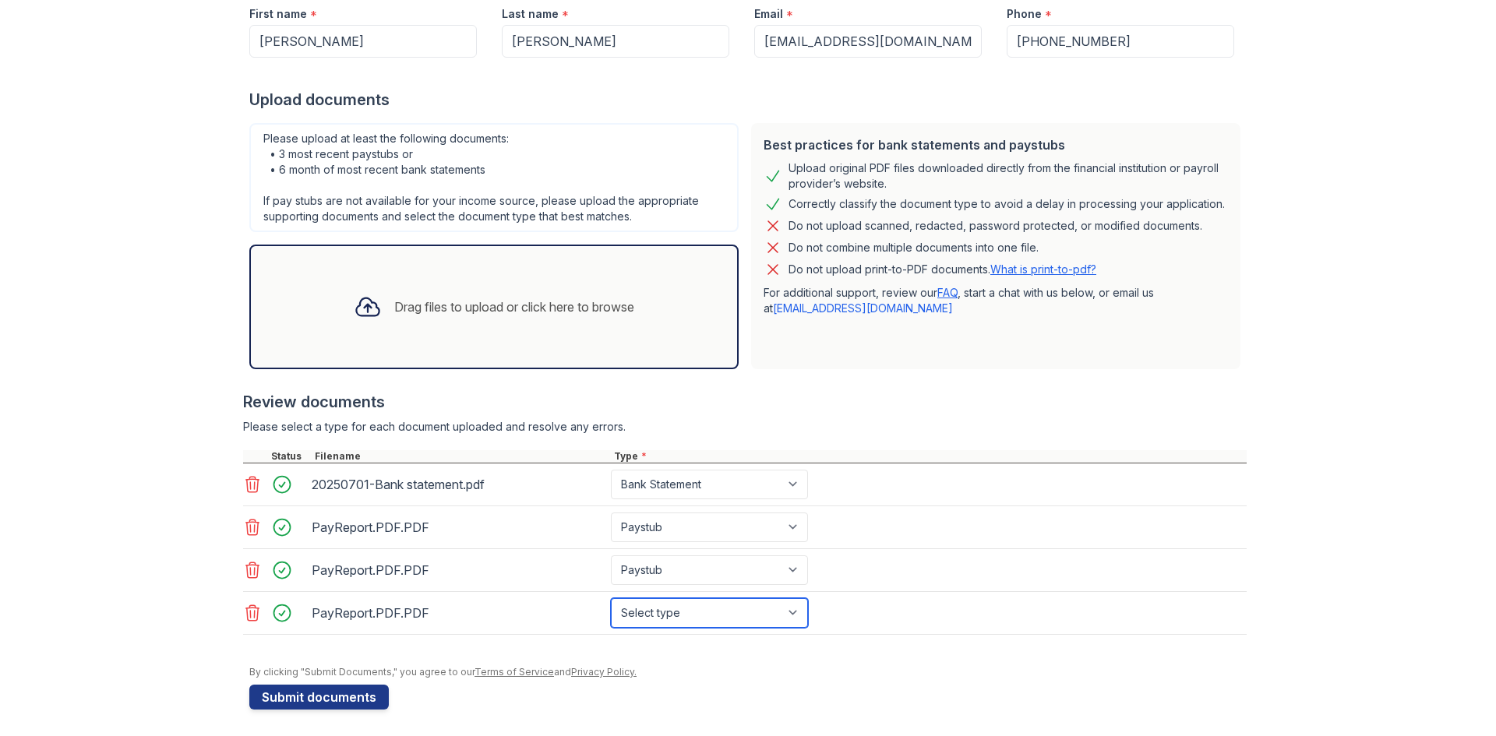
click at [664, 622] on select "Select type Paystub Bank Statement Offer Letter Tax Documents Benefit Award Let…" at bounding box center [709, 613] width 197 height 30
select select "paystub"
click at [611, 598] on select "Select type Paystub Bank Statement Offer Letter Tax Documents Benefit Award Let…" at bounding box center [709, 613] width 197 height 30
click at [979, 411] on div "Review documents" at bounding box center [745, 402] width 1004 height 22
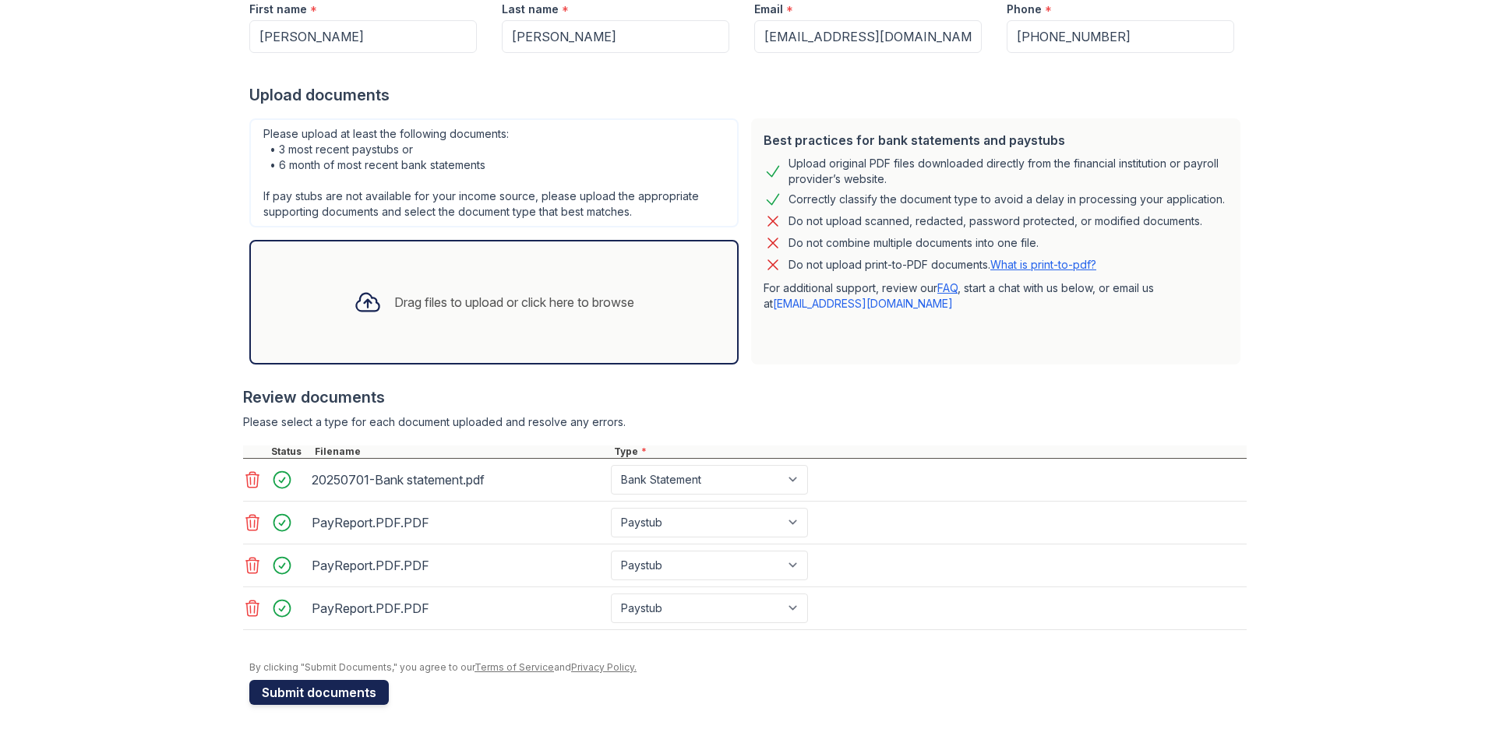
click at [276, 701] on button "Submit documents" at bounding box center [318, 692] width 139 height 25
